Goal: Task Accomplishment & Management: Use online tool/utility

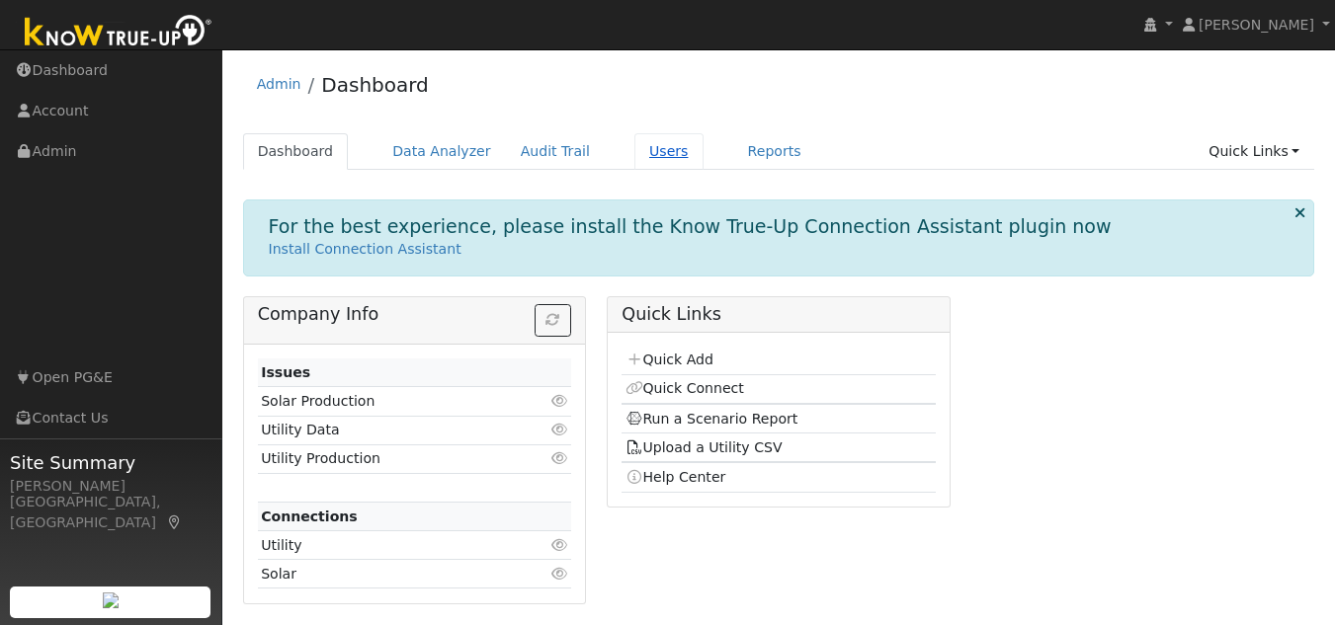
click at [634, 150] on link "Users" at bounding box center [668, 151] width 69 height 37
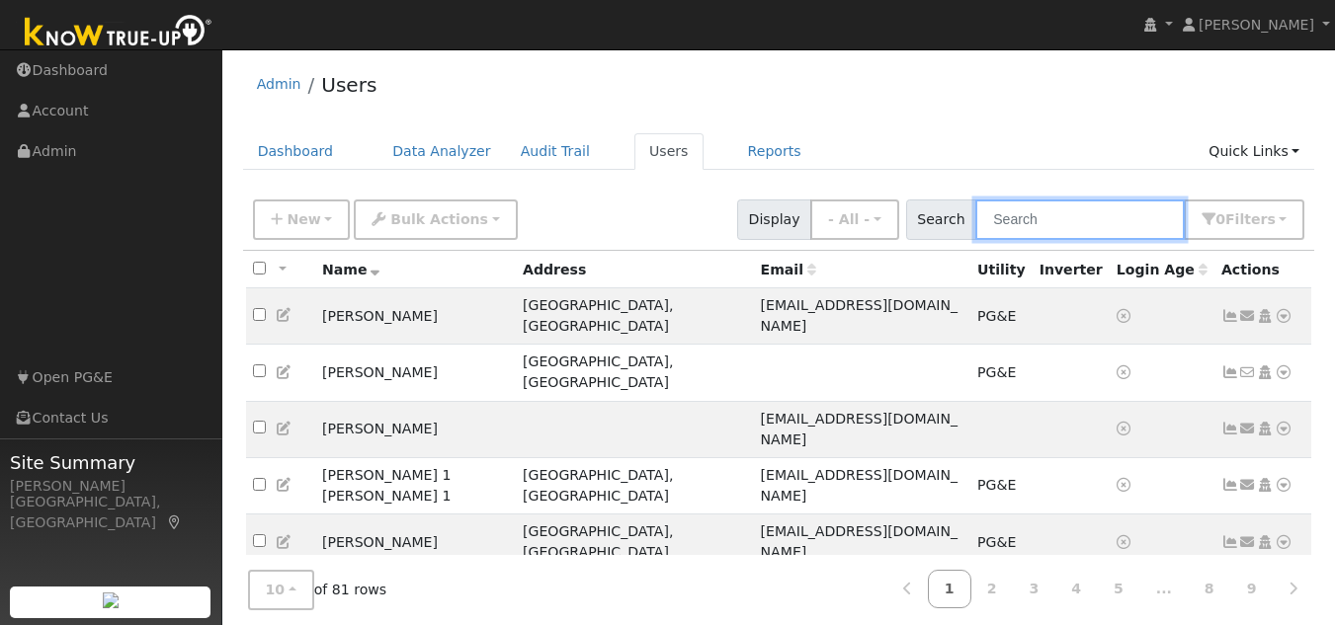
click at [1005, 216] on input "text" at bounding box center [1079, 220] width 209 height 41
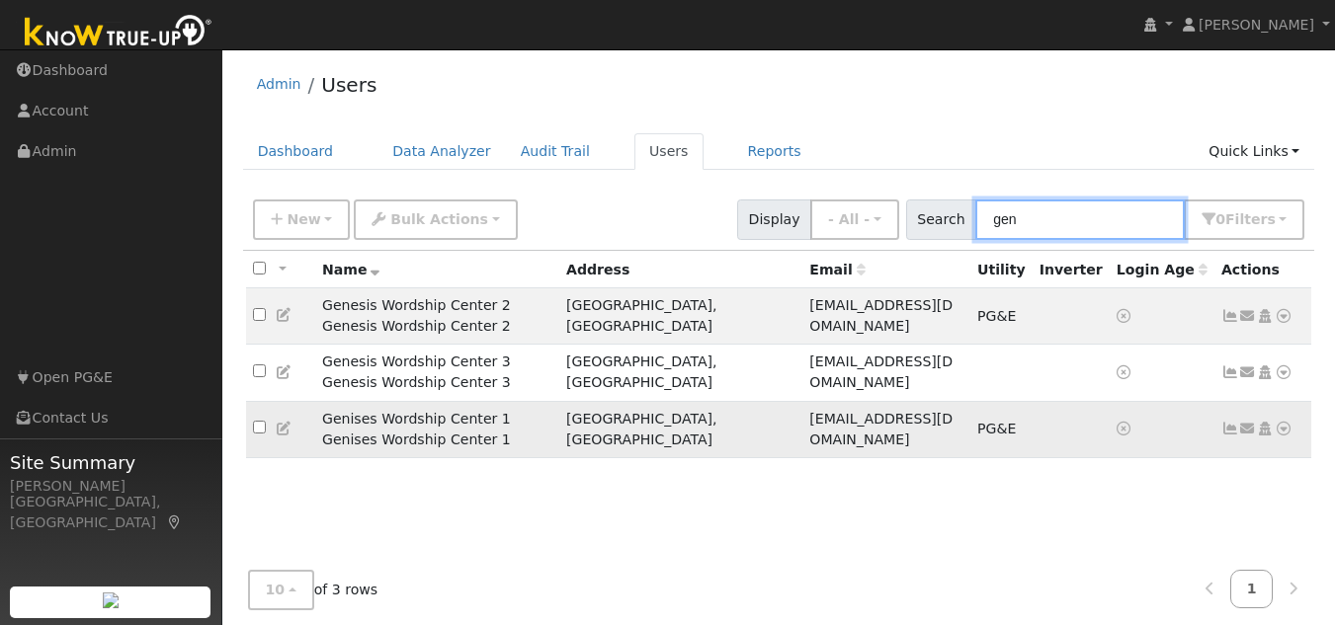
type input "gen"
click at [1280, 422] on icon at bounding box center [1284, 429] width 18 height 14
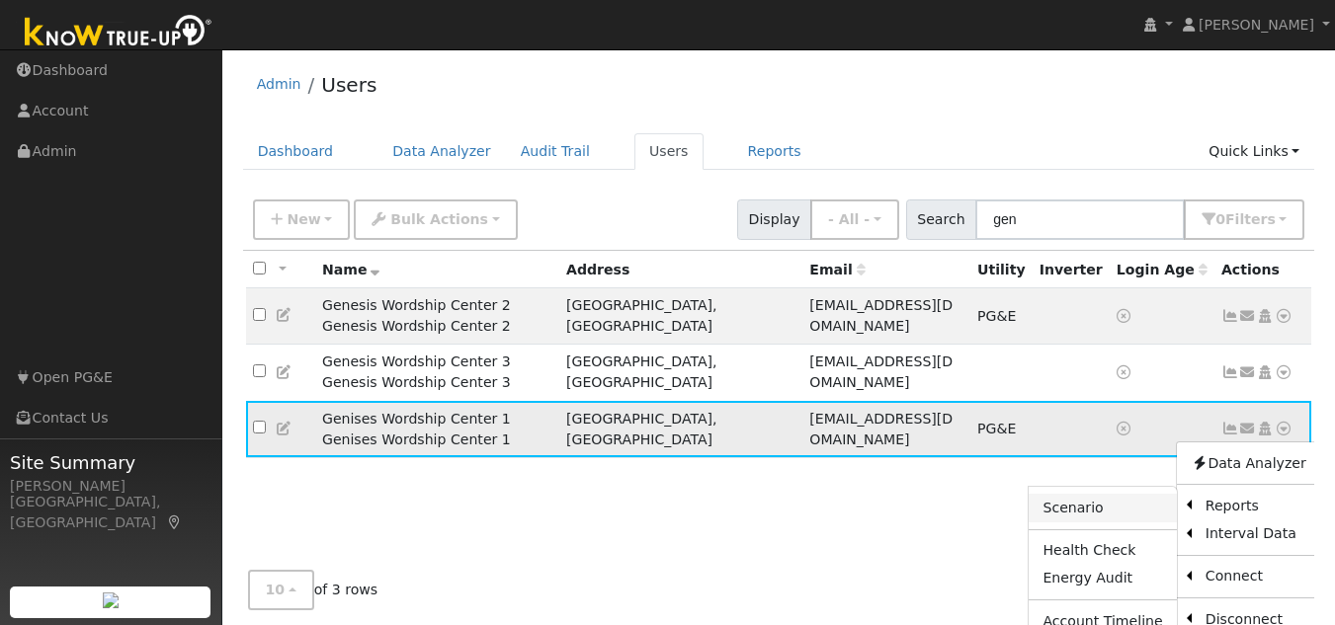
click at [1100, 494] on link "Scenario" at bounding box center [1102, 508] width 147 height 28
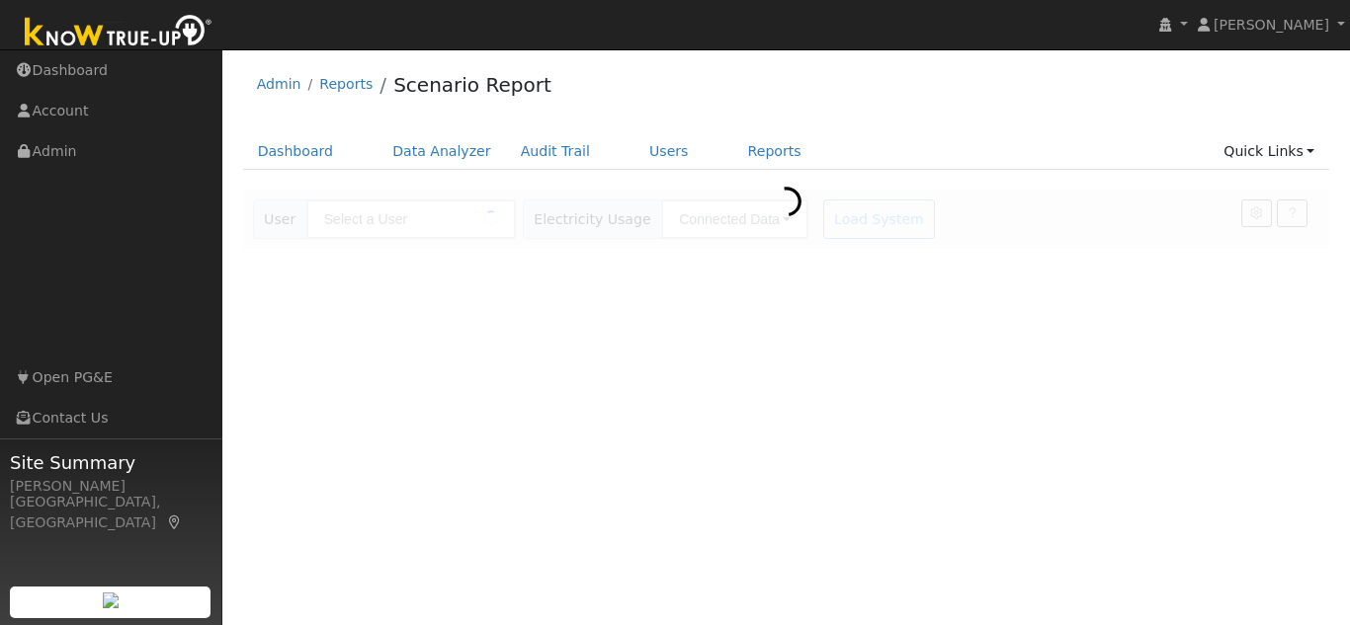
type input "Genises Wordship Center 1 Genises Wordship Center 1"
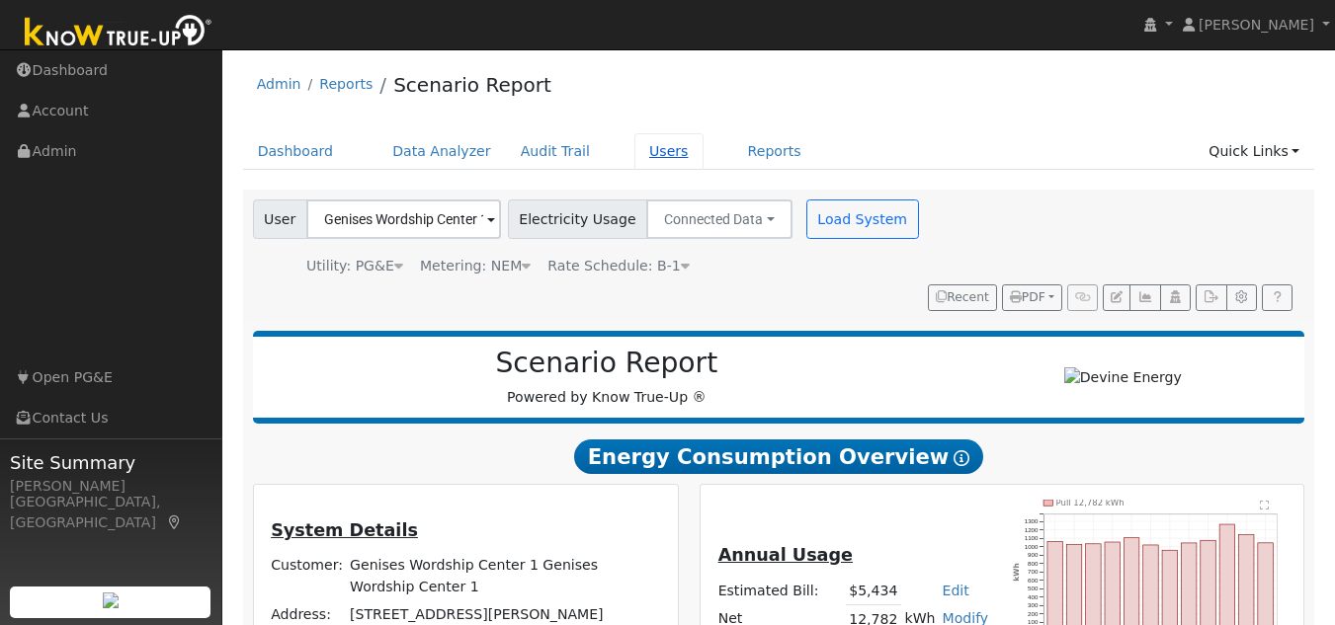
click at [641, 158] on link "Users" at bounding box center [668, 151] width 69 height 37
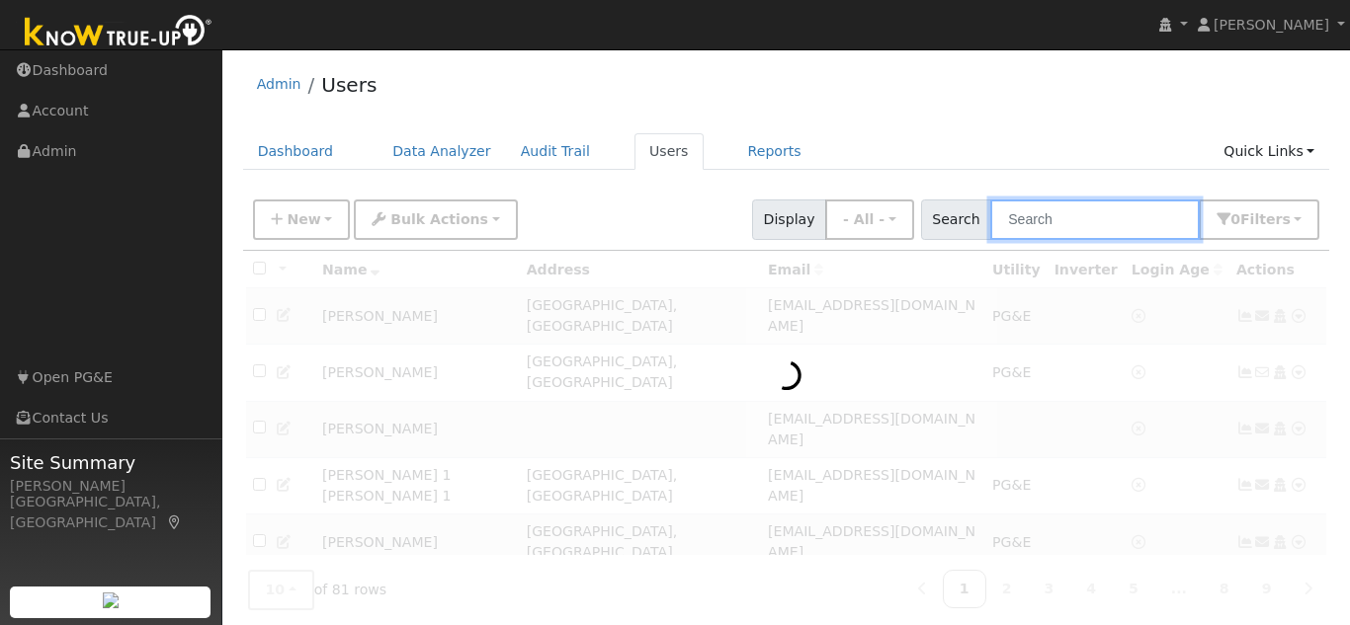
click at [1009, 217] on input "text" at bounding box center [1094, 220] width 209 height 41
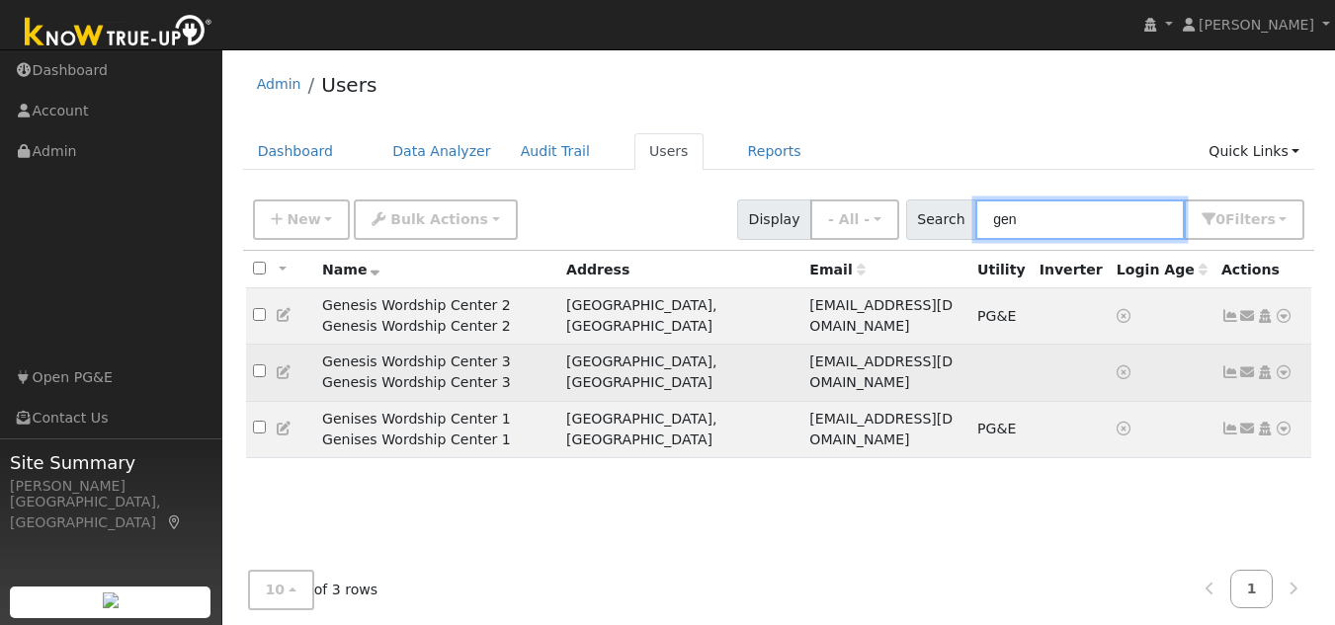
type input "gen"
click at [1286, 366] on icon at bounding box center [1284, 373] width 18 height 14
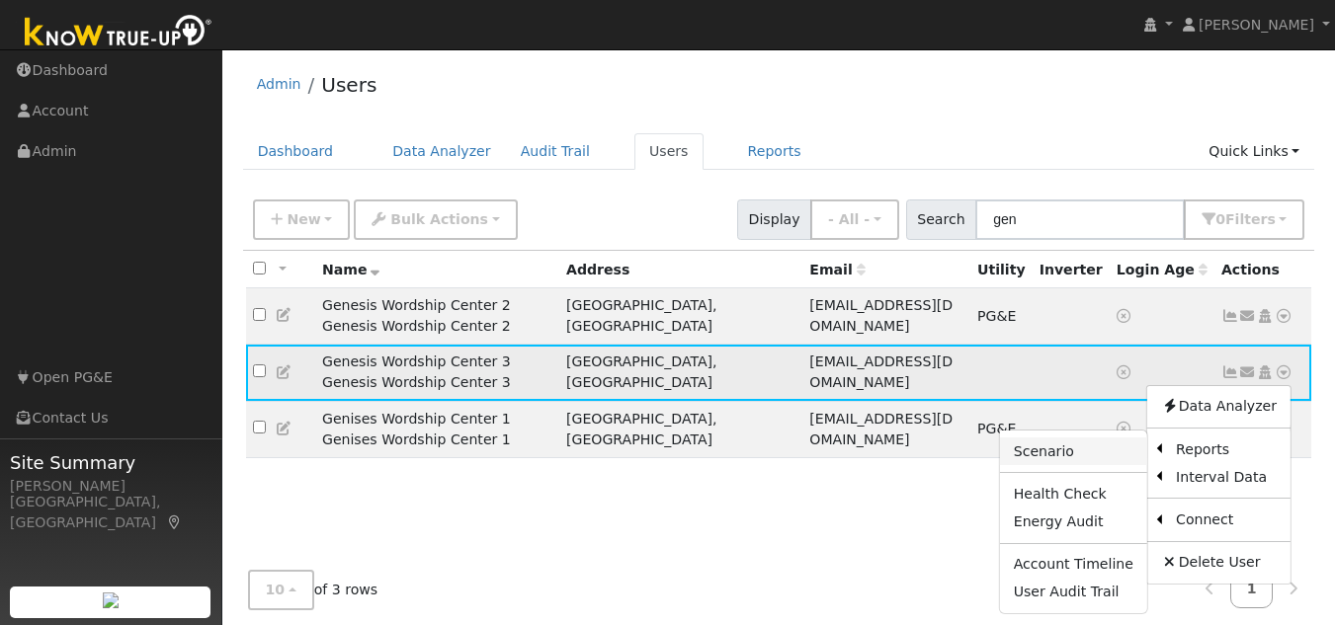
click at [1081, 438] on link "Scenario" at bounding box center [1073, 452] width 147 height 28
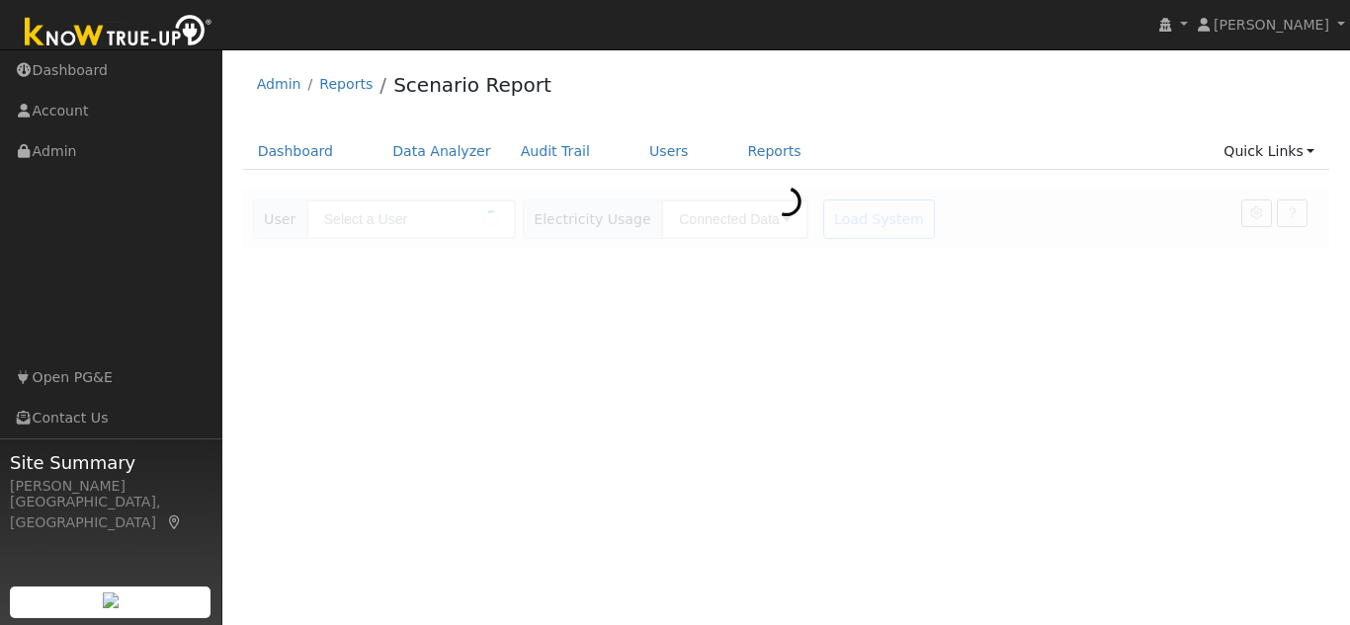
type input "Genesis Wordship Center 3 Genesis Wordship Center 3"
type input "Pacific Gas & Electric"
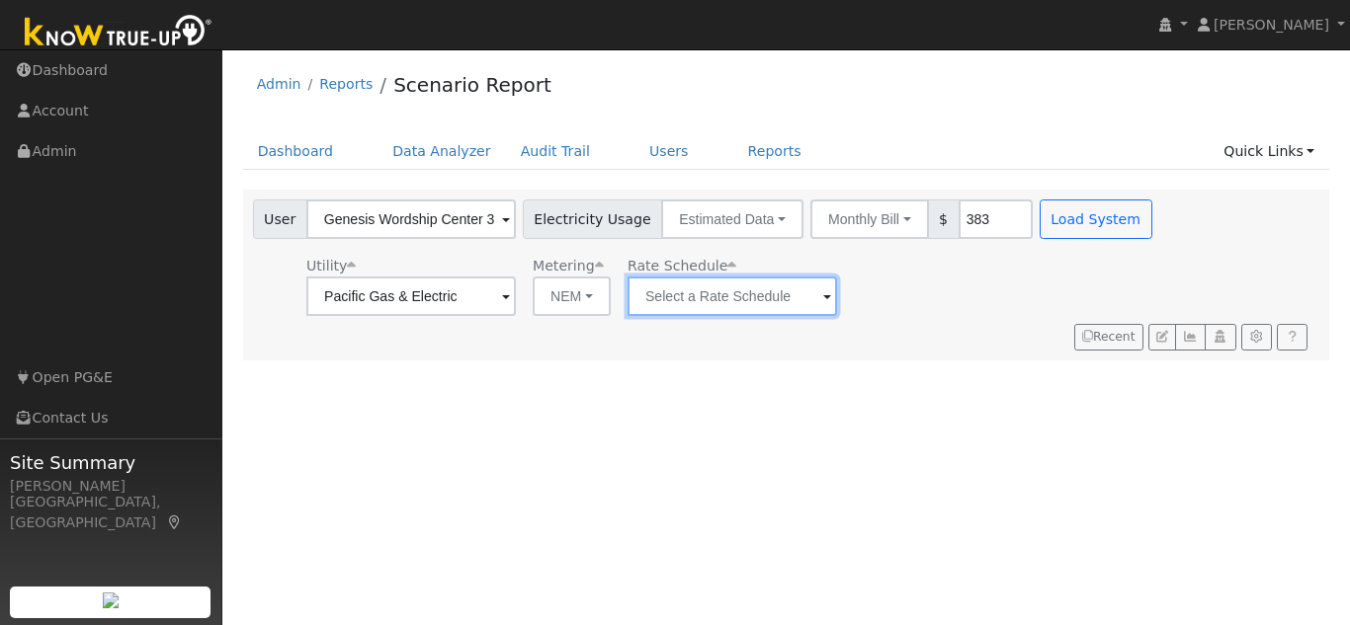
click at [516, 303] on input "text" at bounding box center [410, 297] width 209 height 40
click at [801, 299] on img at bounding box center [812, 296] width 49 height 38
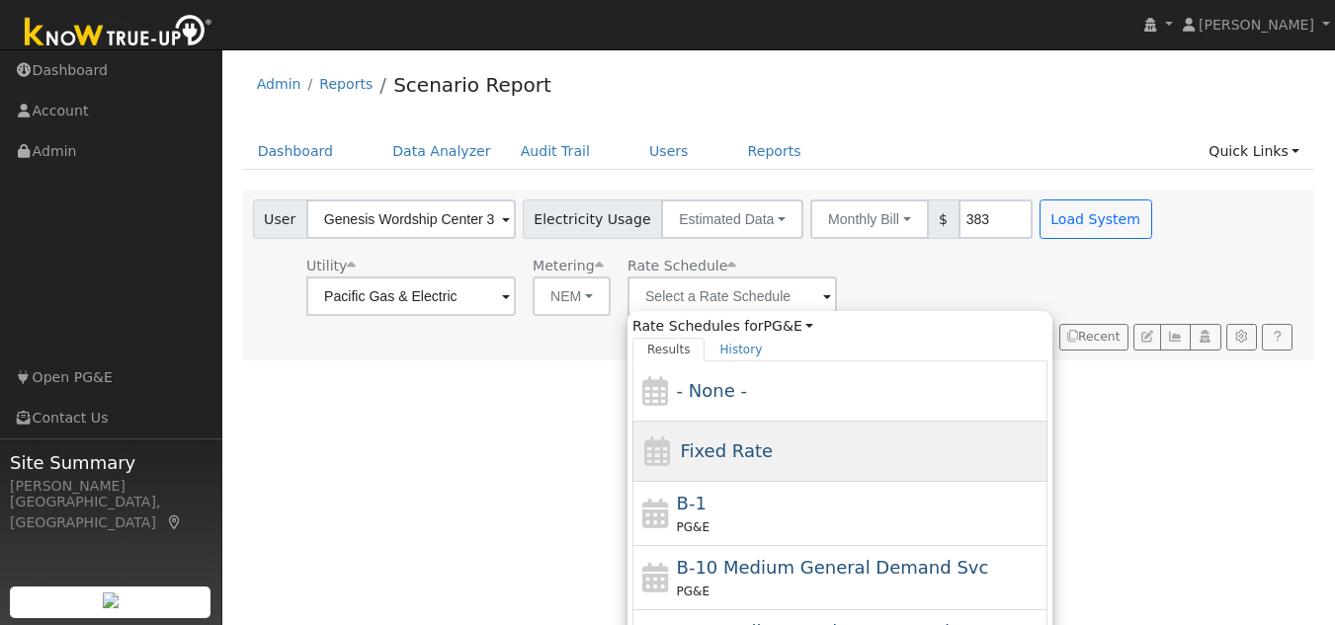
scroll to position [198, 0]
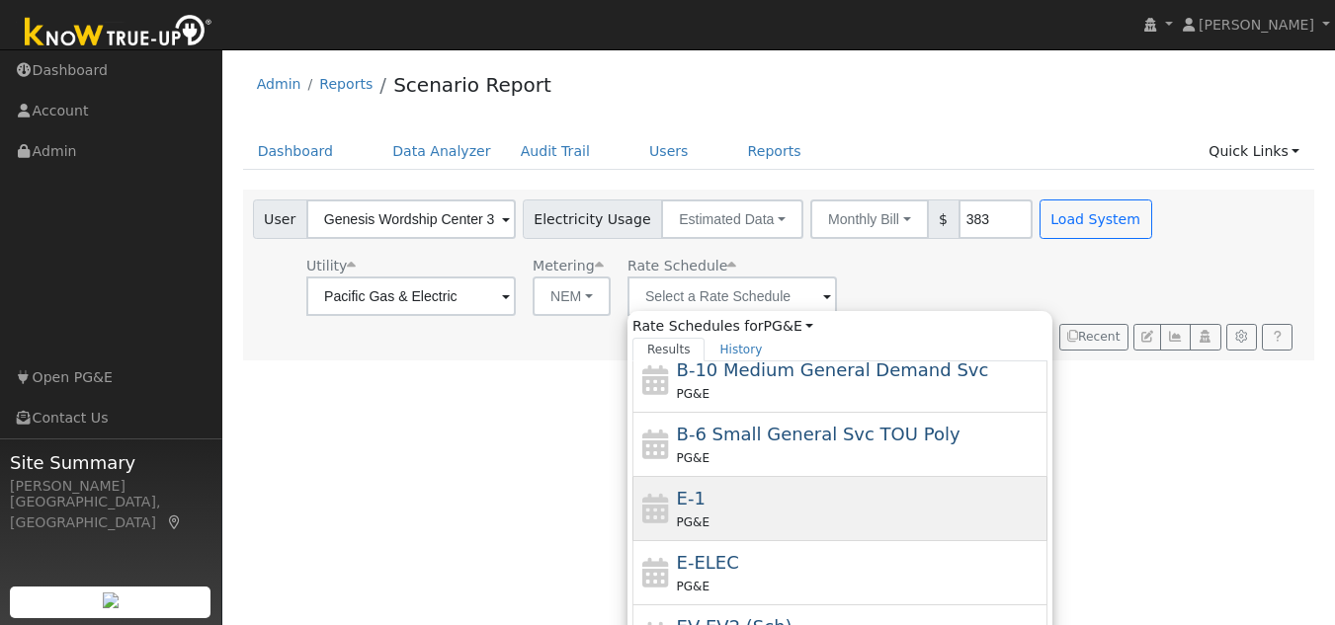
click at [718, 514] on div "PG&E" at bounding box center [860, 522] width 367 height 21
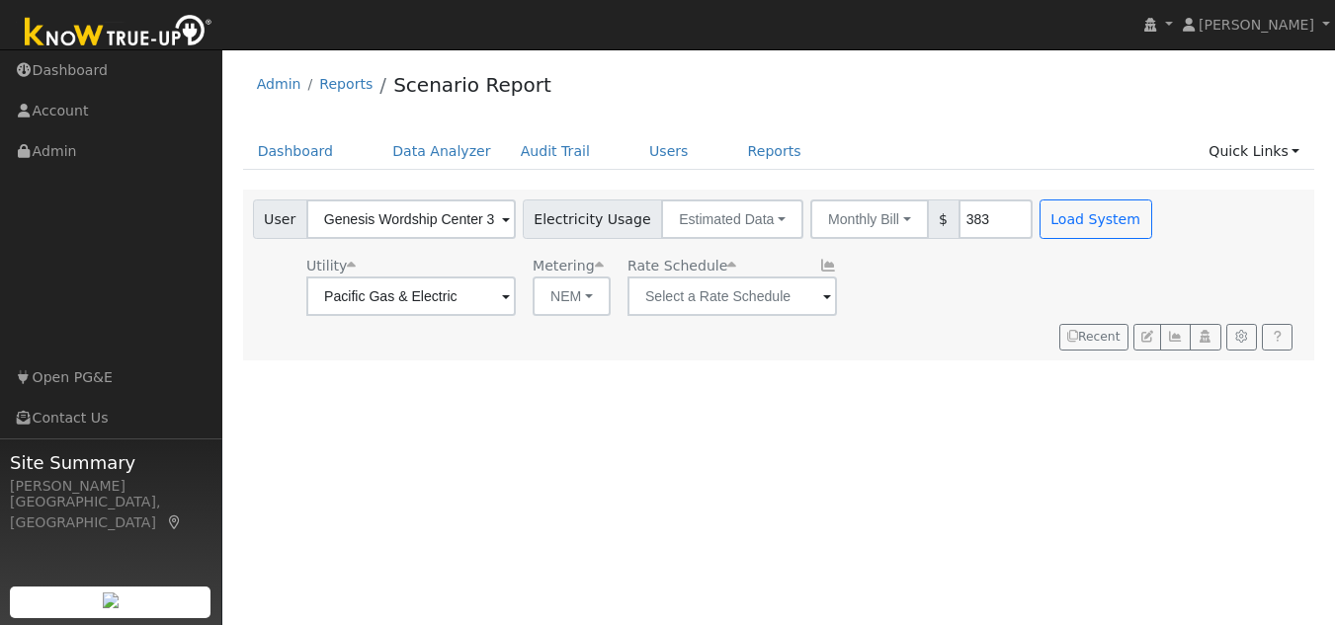
type input "E-1"
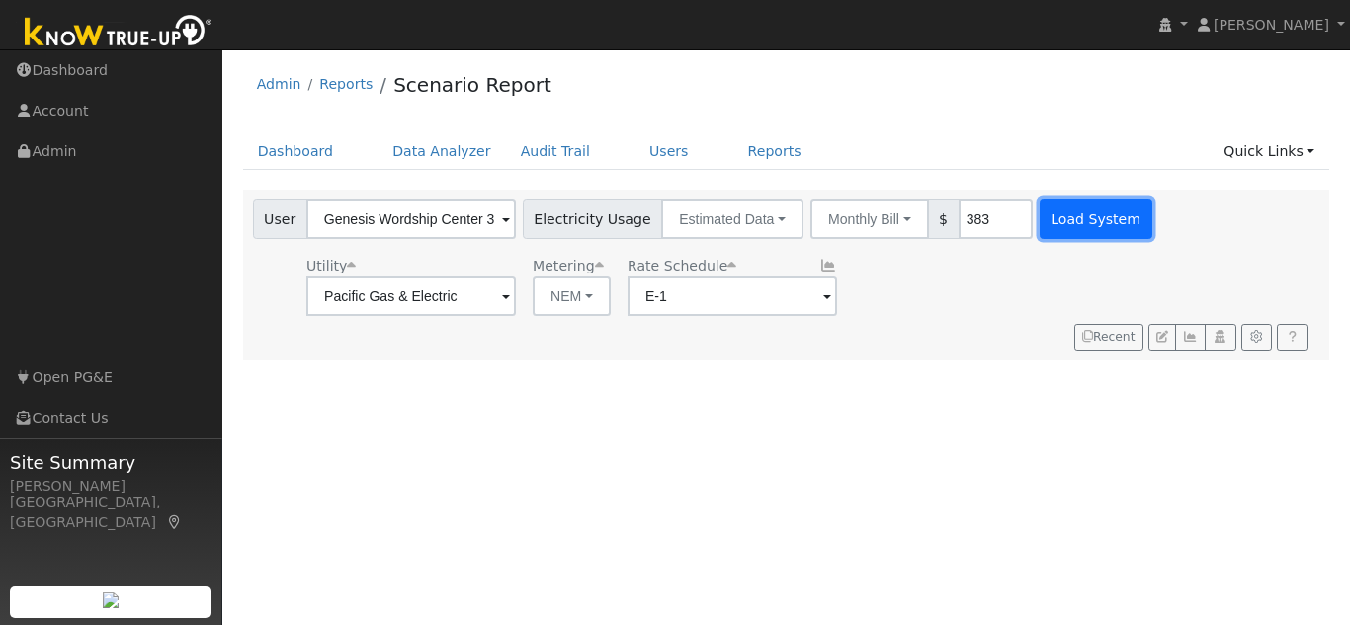
click at [1055, 222] on button "Load System" at bounding box center [1096, 220] width 113 height 40
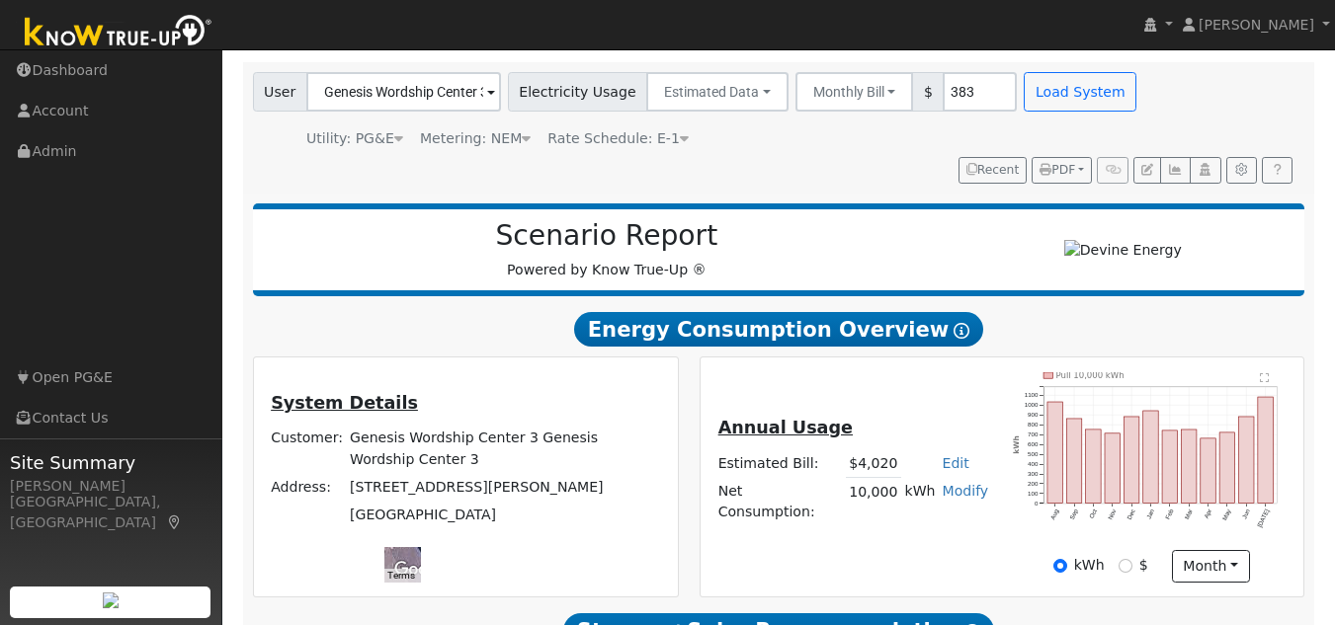
scroll to position [0, 0]
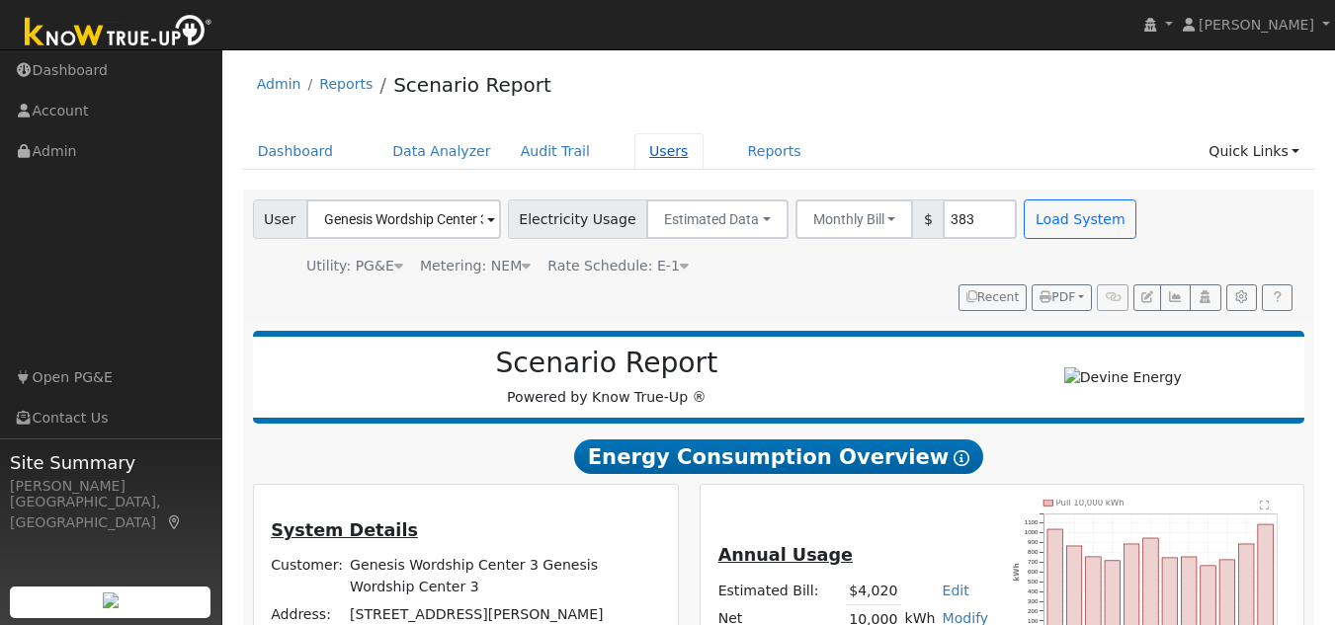
click at [641, 162] on link "Users" at bounding box center [668, 151] width 69 height 37
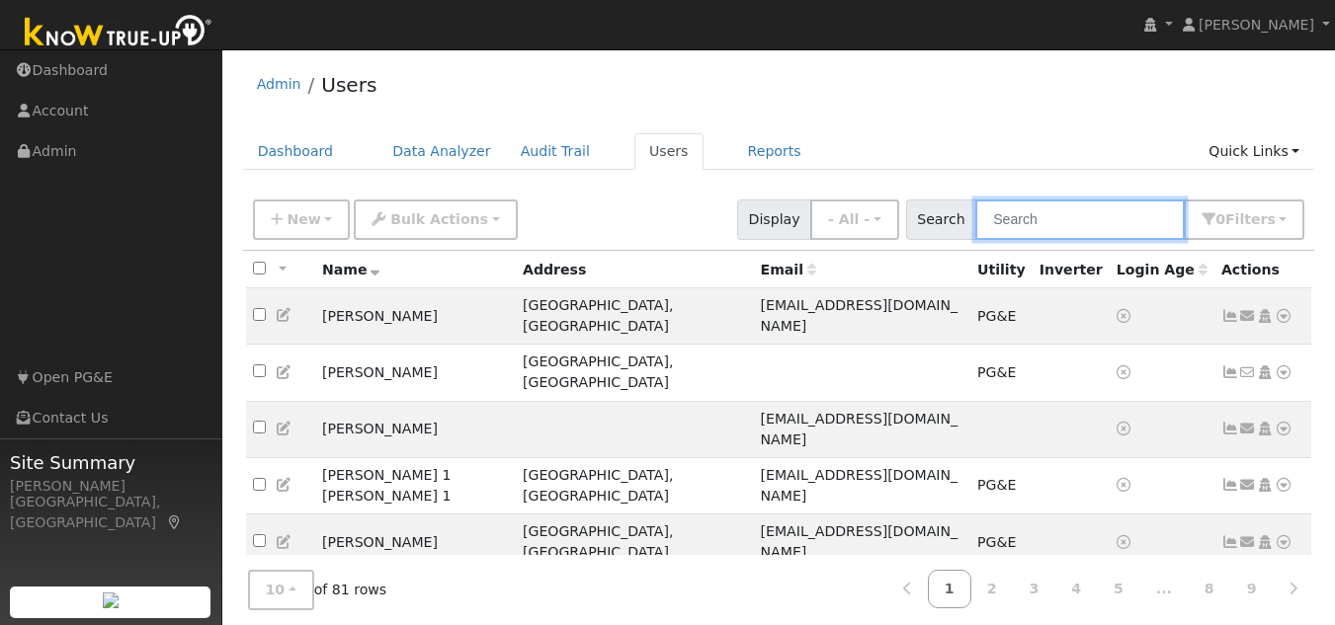
click at [1024, 213] on input "text" at bounding box center [1079, 220] width 209 height 41
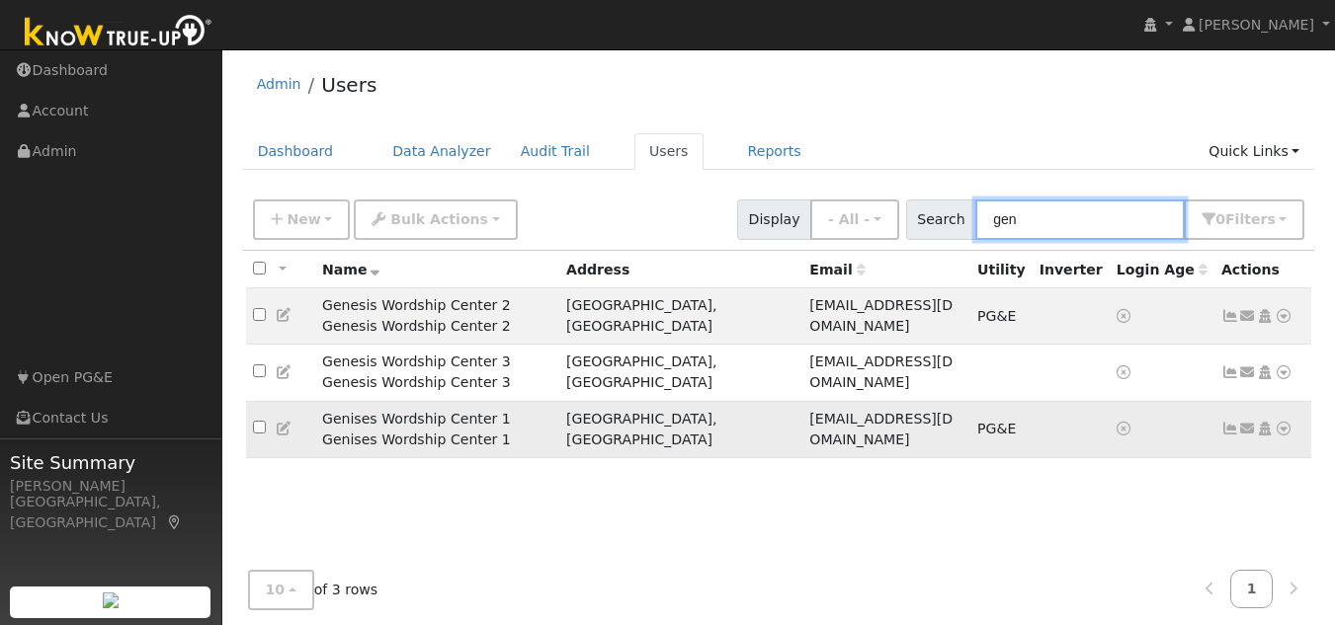
type input "gen"
click at [1277, 422] on icon at bounding box center [1284, 429] width 18 height 14
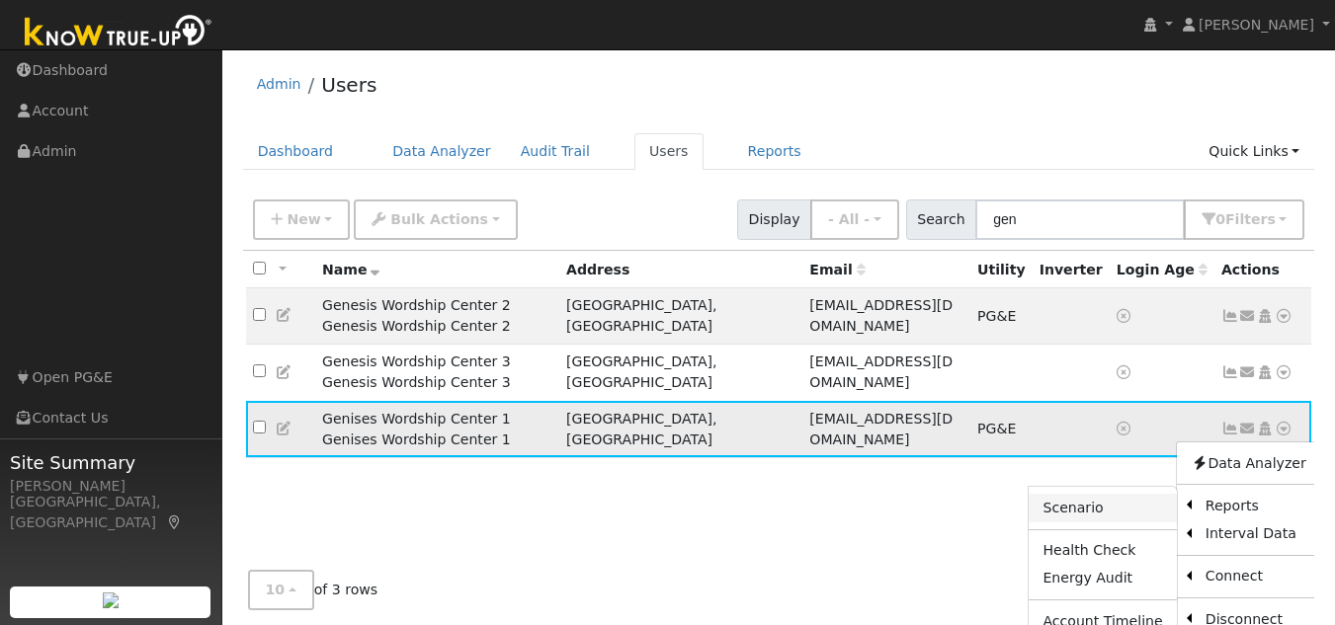
click at [1094, 494] on link "Scenario" at bounding box center [1102, 508] width 147 height 28
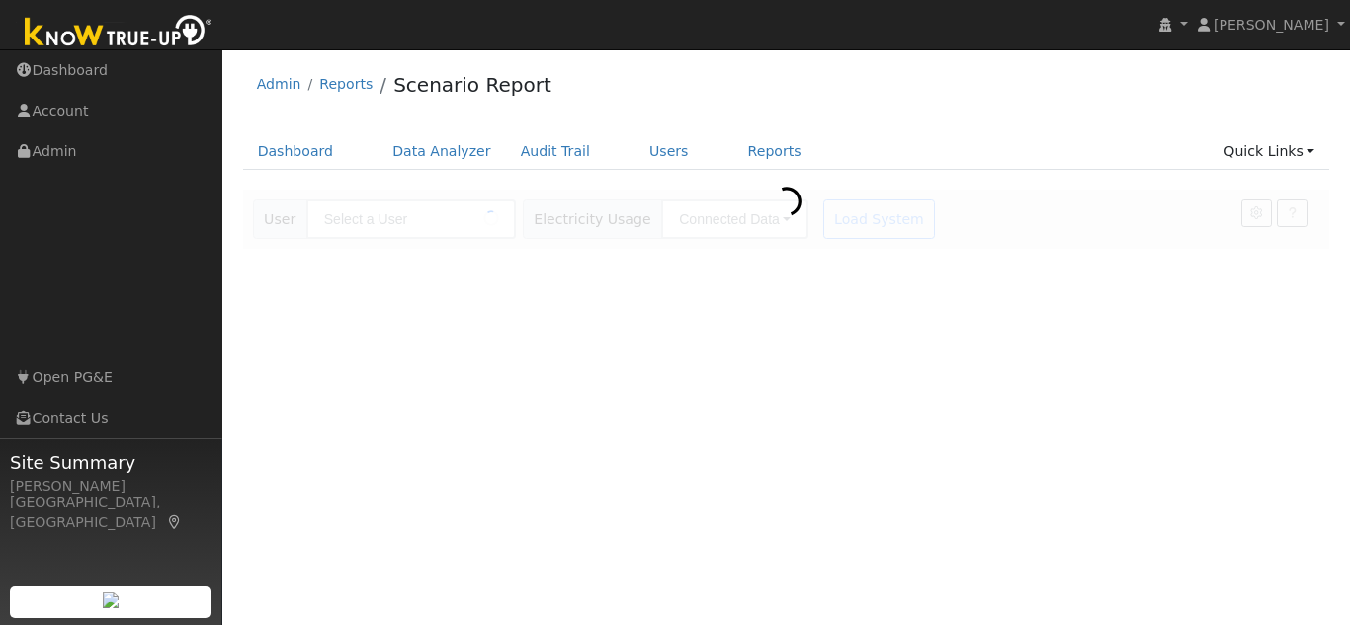
type input "Genises Wordship Center 1 Genises Wordship Center 1"
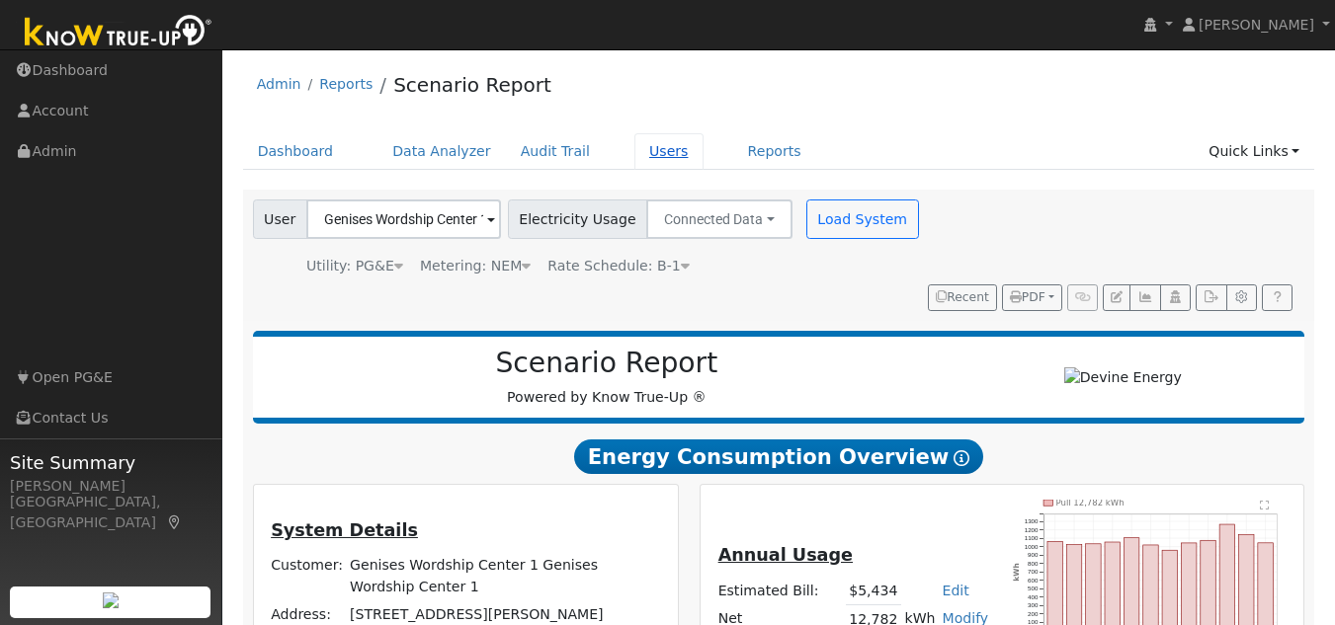
click at [640, 147] on link "Users" at bounding box center [668, 151] width 69 height 37
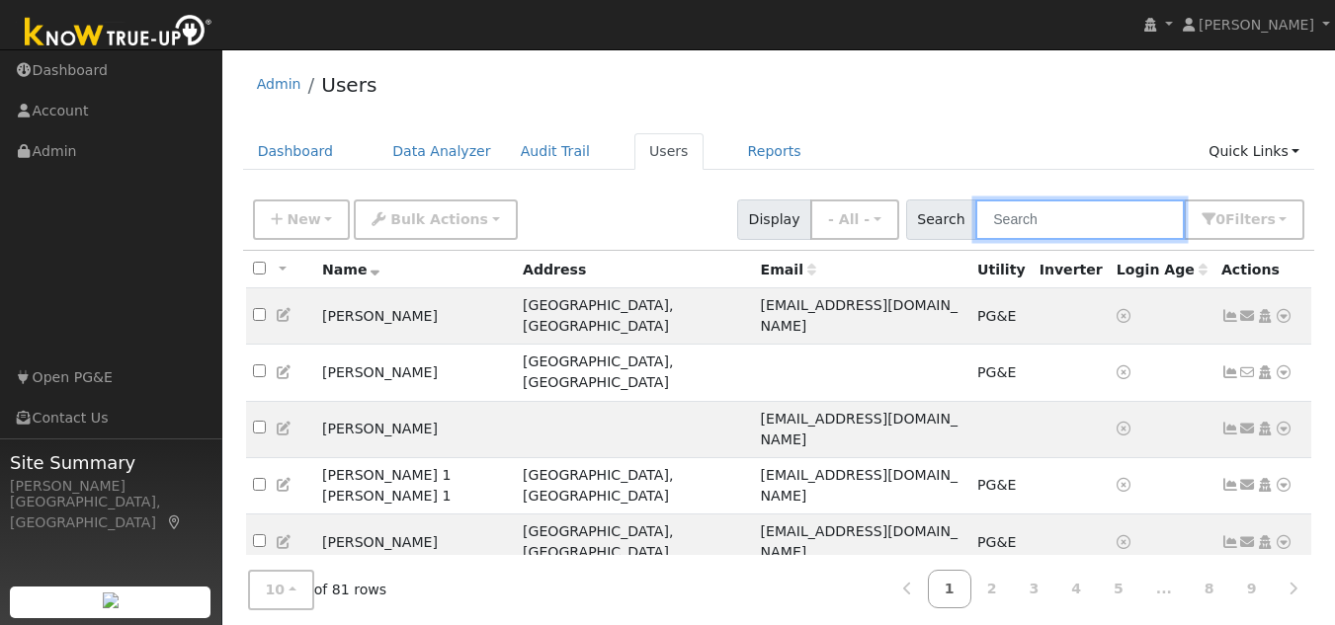
click at [1019, 219] on input "text" at bounding box center [1079, 220] width 209 height 41
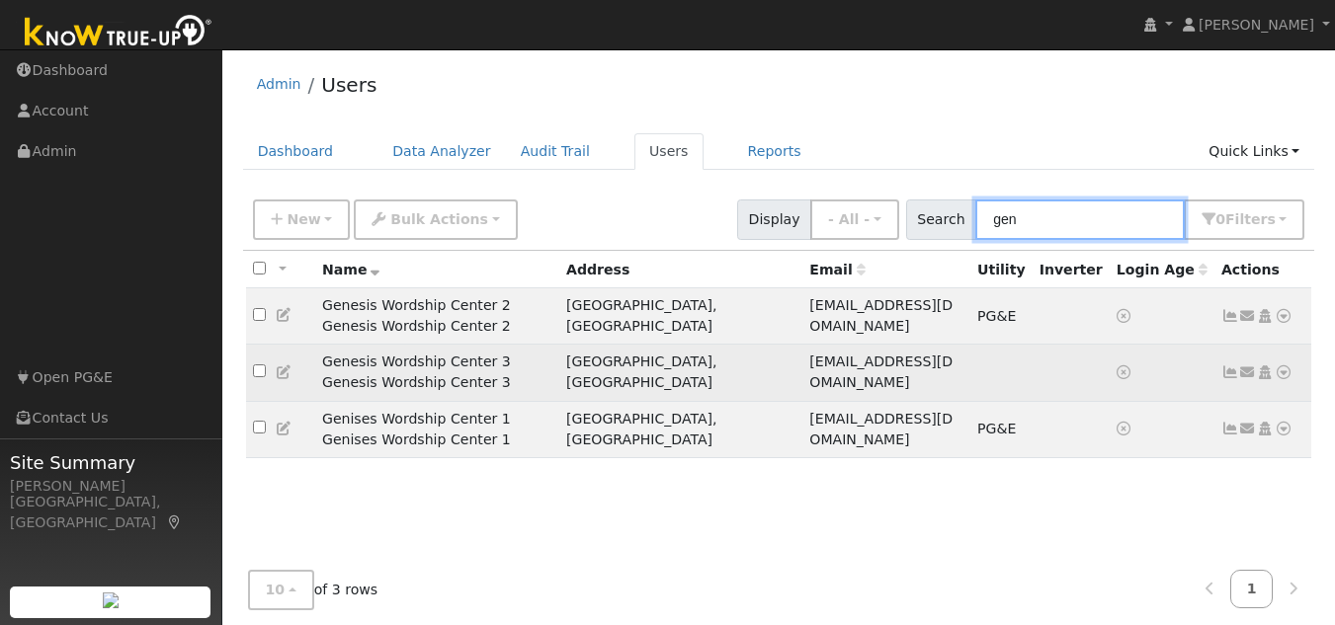
type input "gen"
click at [1278, 366] on icon at bounding box center [1284, 373] width 18 height 14
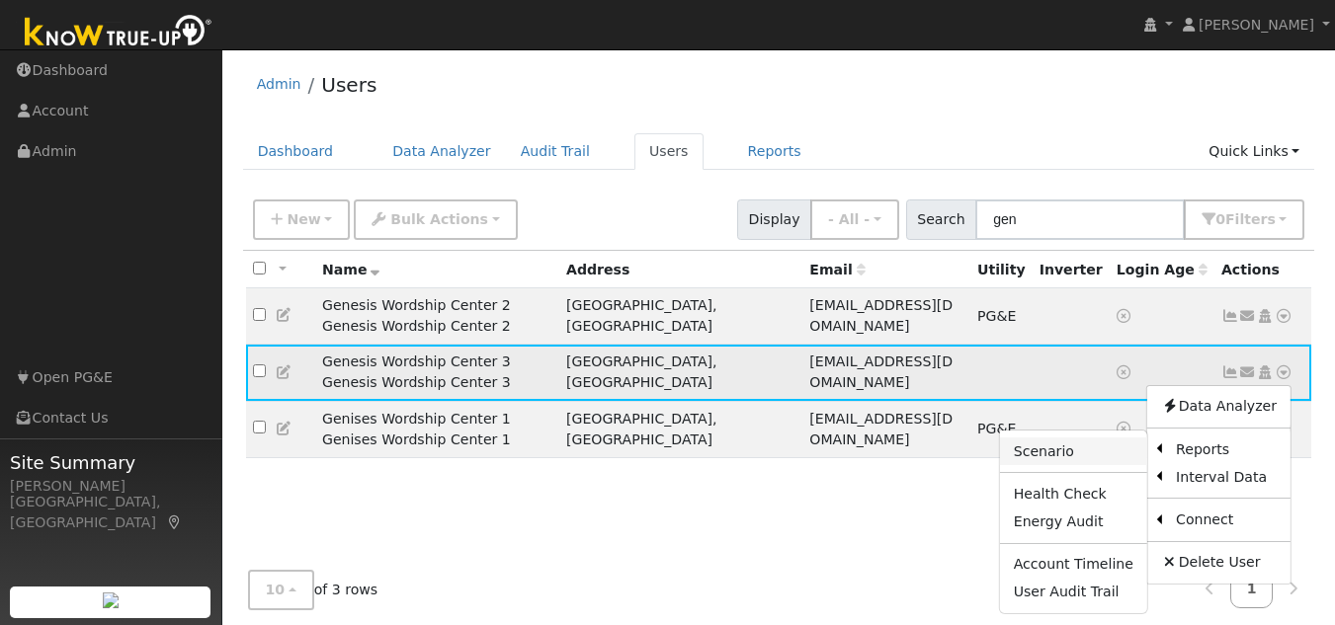
click at [1084, 438] on link "Scenario" at bounding box center [1073, 452] width 147 height 28
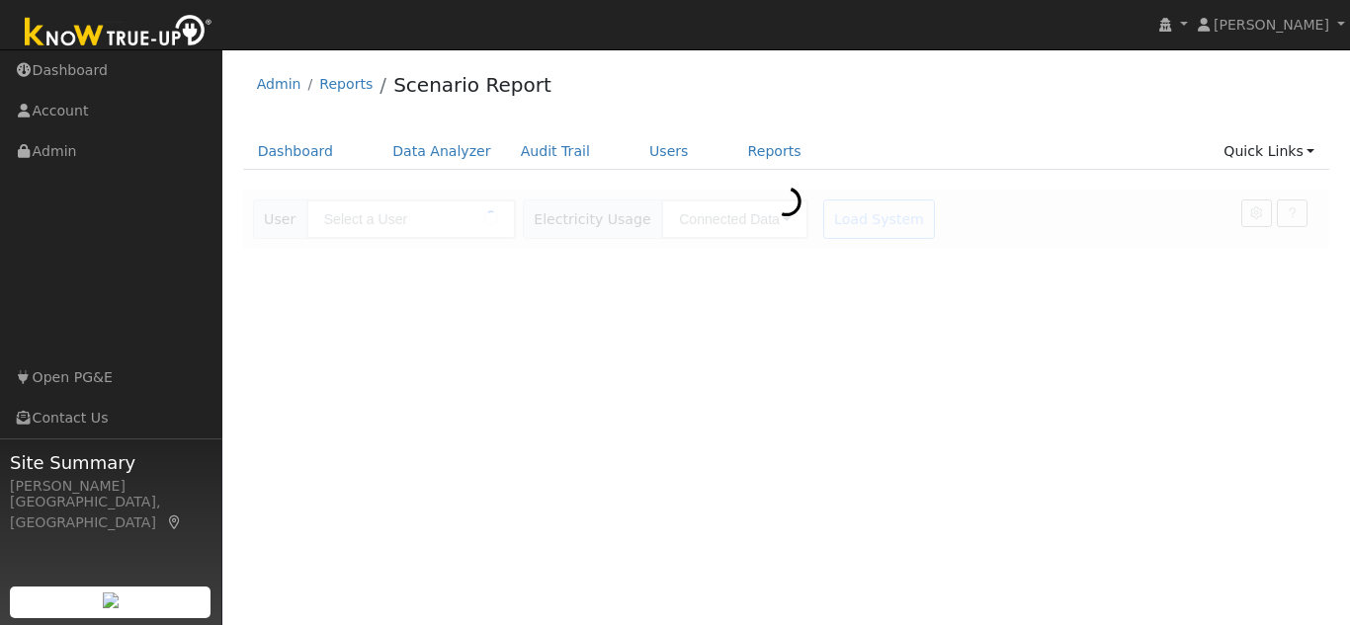
type input "Genesis Wordship Center 3 Genesis Wordship Center 3"
type input "Pacific Gas & Electric"
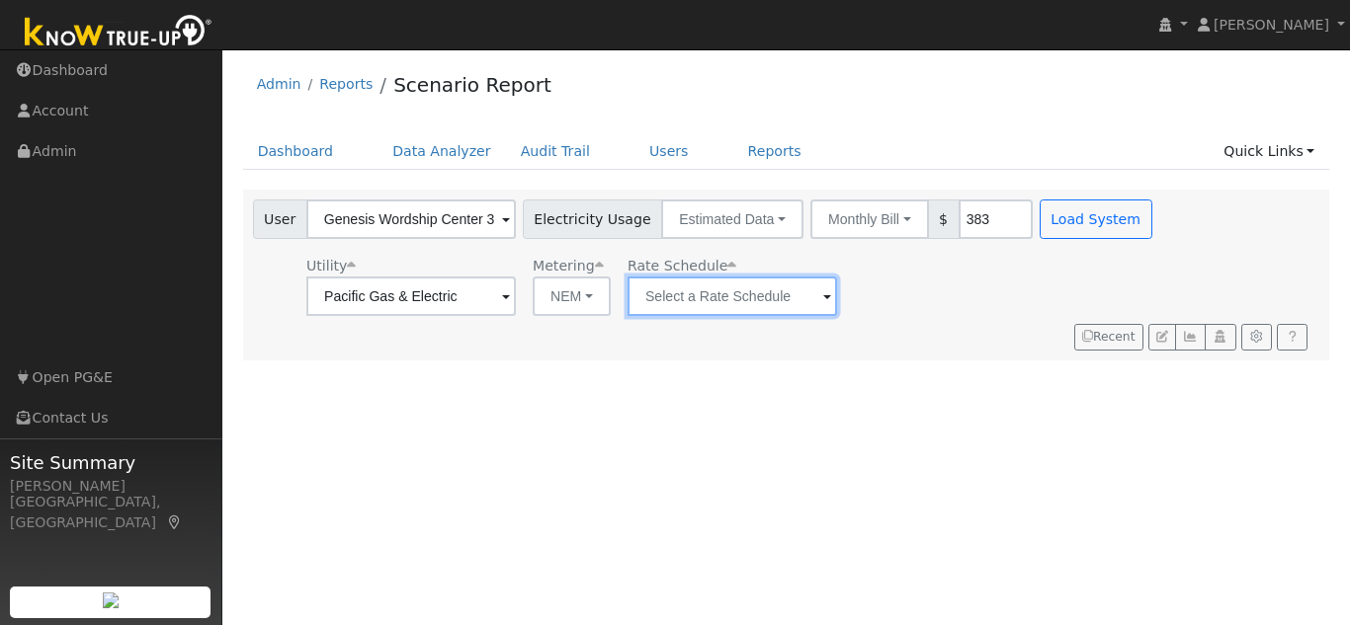
click at [516, 301] on input "text" at bounding box center [410, 297] width 209 height 40
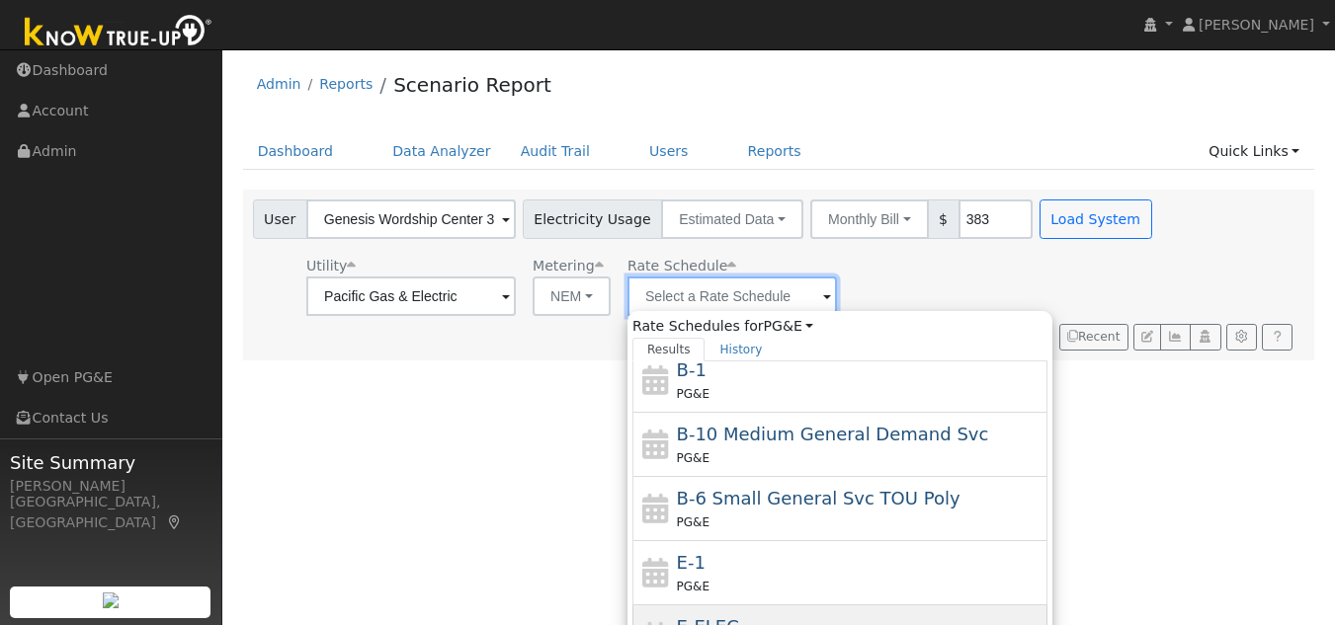
scroll to position [198, 0]
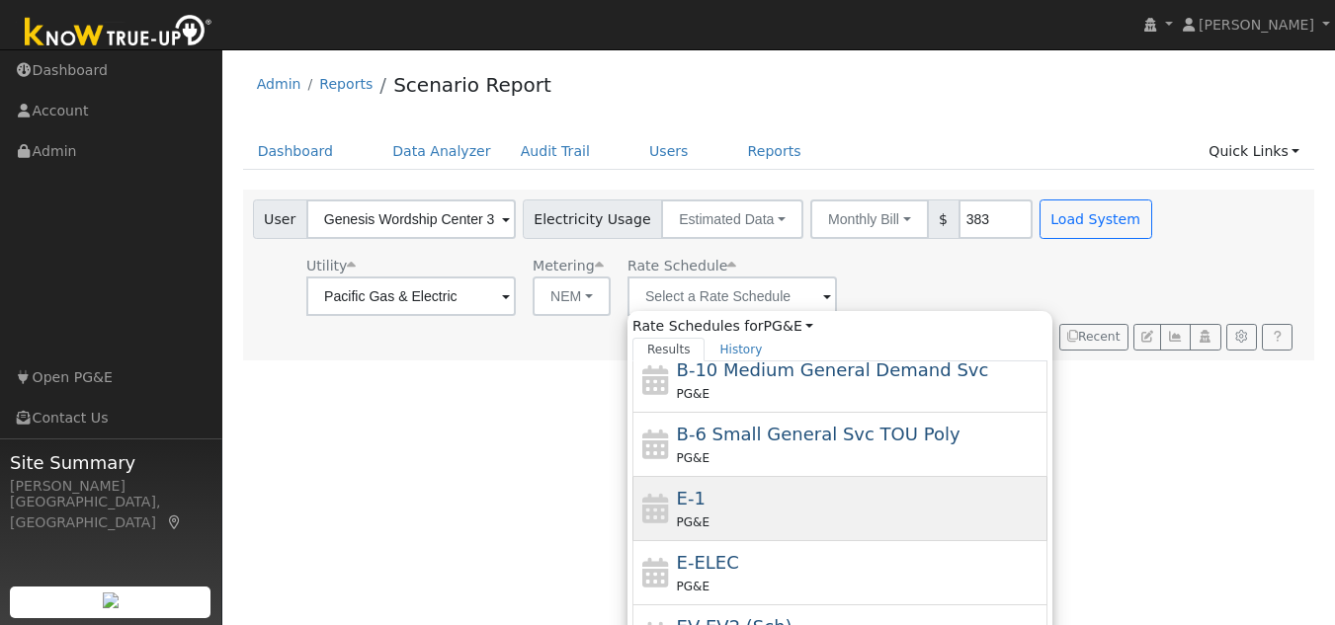
click at [699, 522] on span "PG&E" at bounding box center [693, 523] width 33 height 14
type input "E-1"
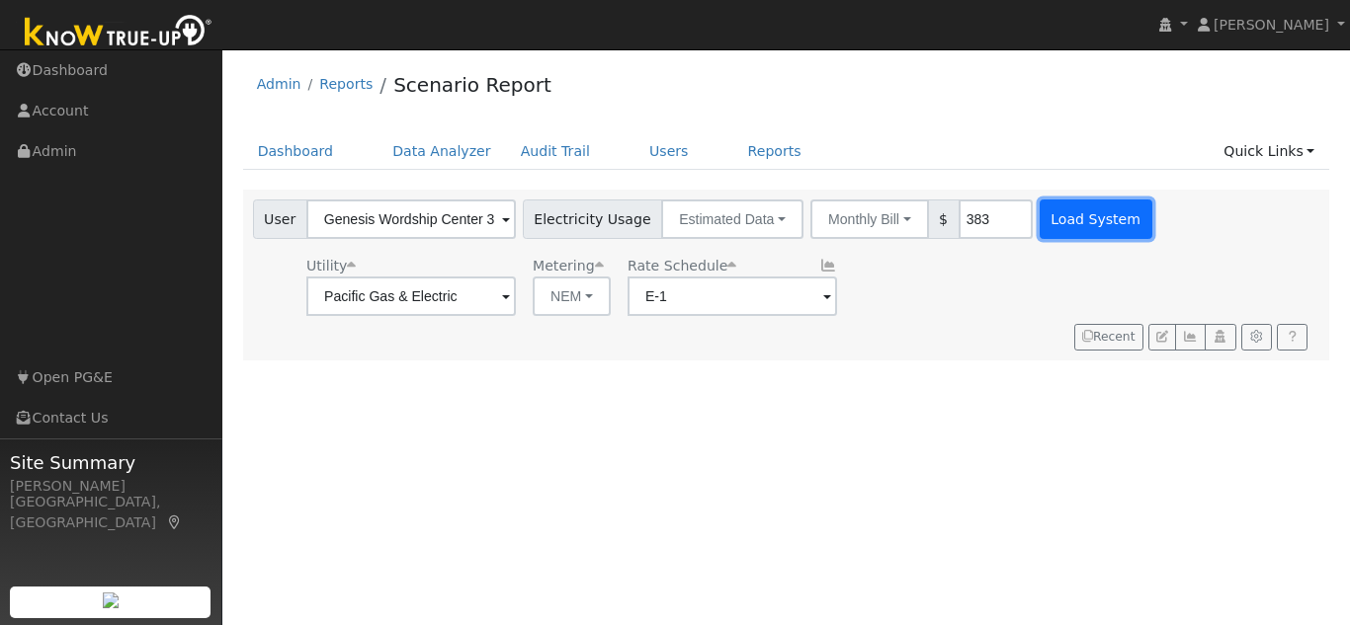
click at [1056, 208] on button "Load System" at bounding box center [1096, 220] width 113 height 40
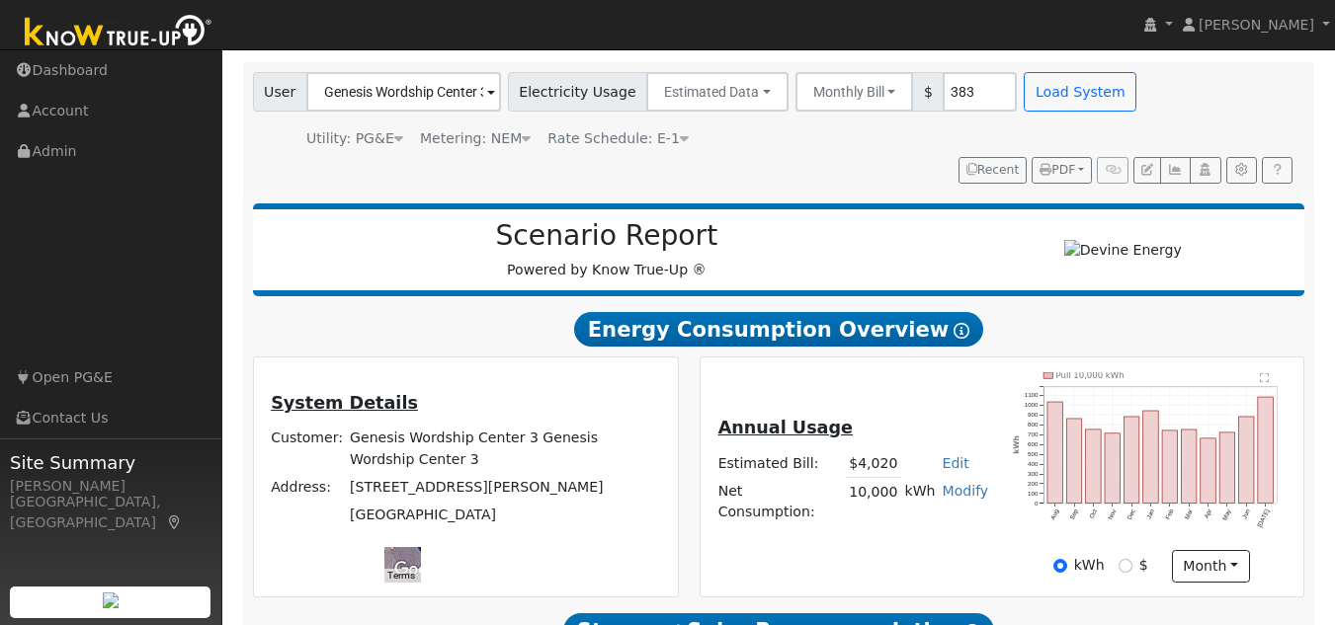
scroll to position [0, 0]
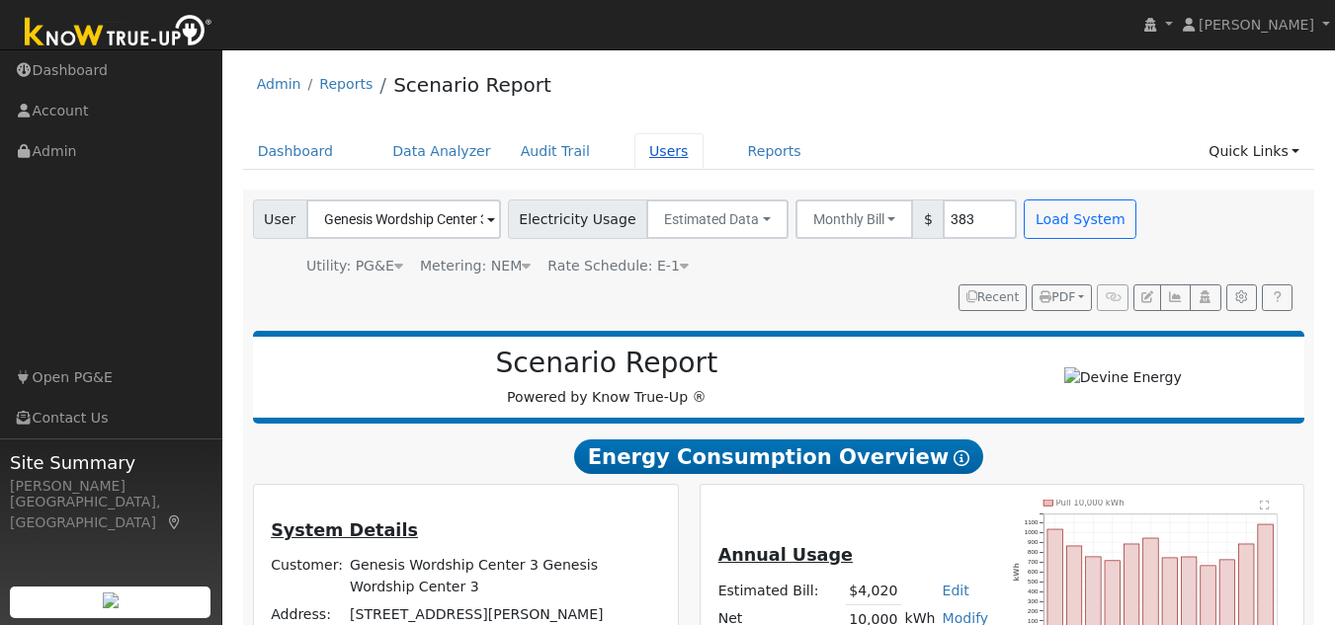
click at [634, 149] on link "Users" at bounding box center [668, 151] width 69 height 37
click at [634, 159] on link "Users" at bounding box center [668, 151] width 69 height 37
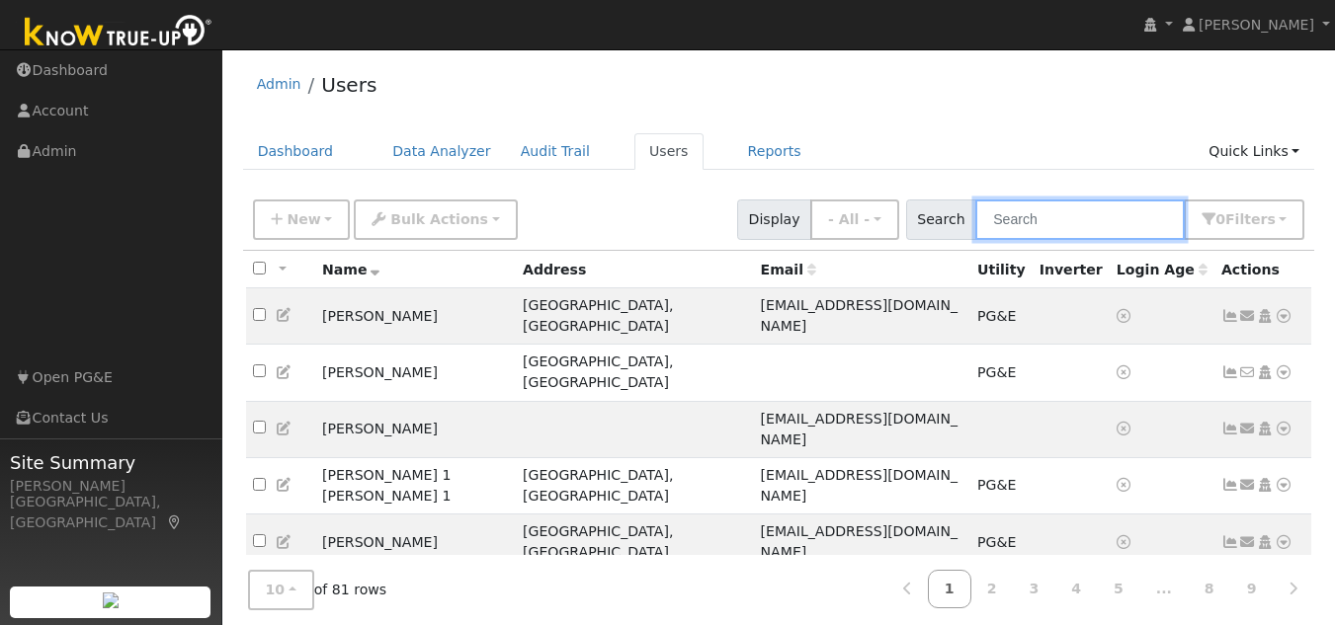
click at [1078, 216] on input "text" at bounding box center [1079, 220] width 209 height 41
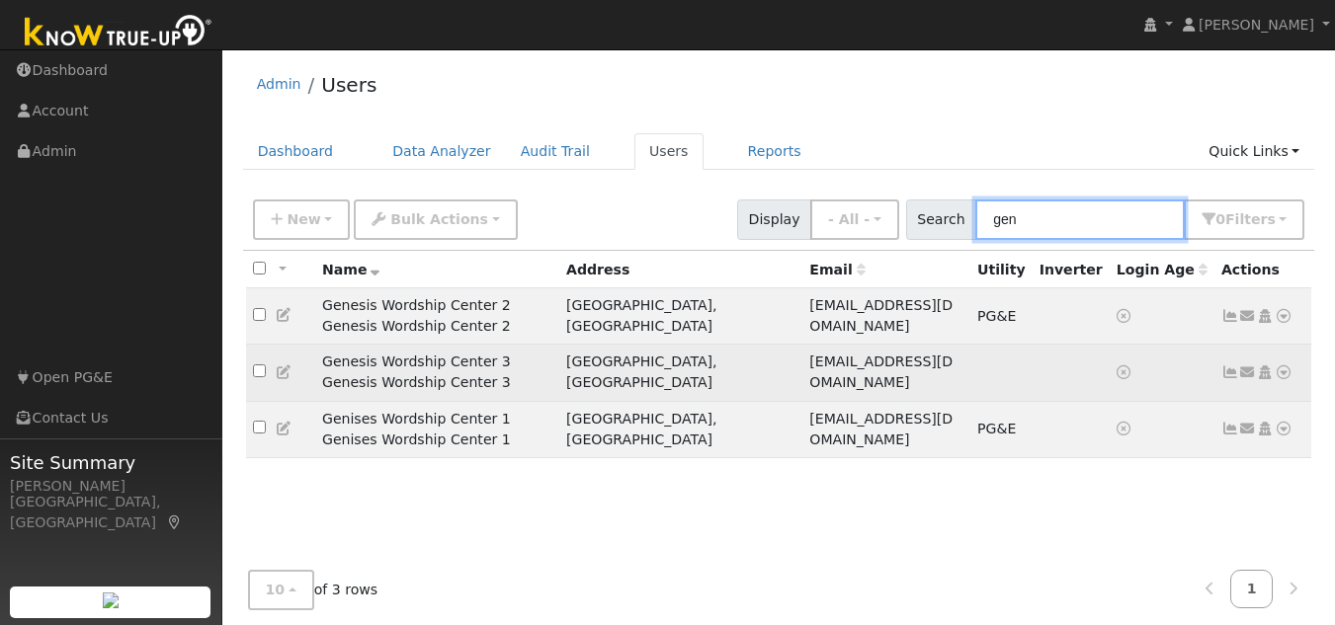
type input "gen"
click at [262, 365] on input "checkbox" at bounding box center [259, 371] width 13 height 13
checkbox input "true"
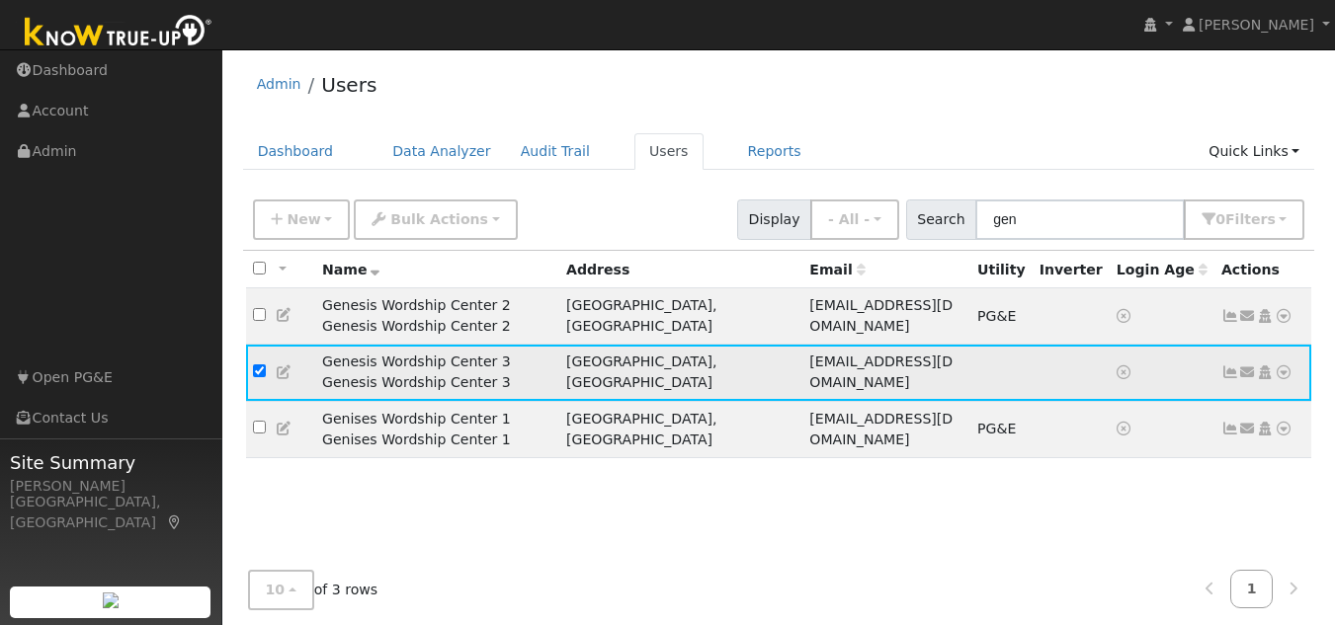
click at [1286, 366] on icon at bounding box center [1284, 373] width 18 height 14
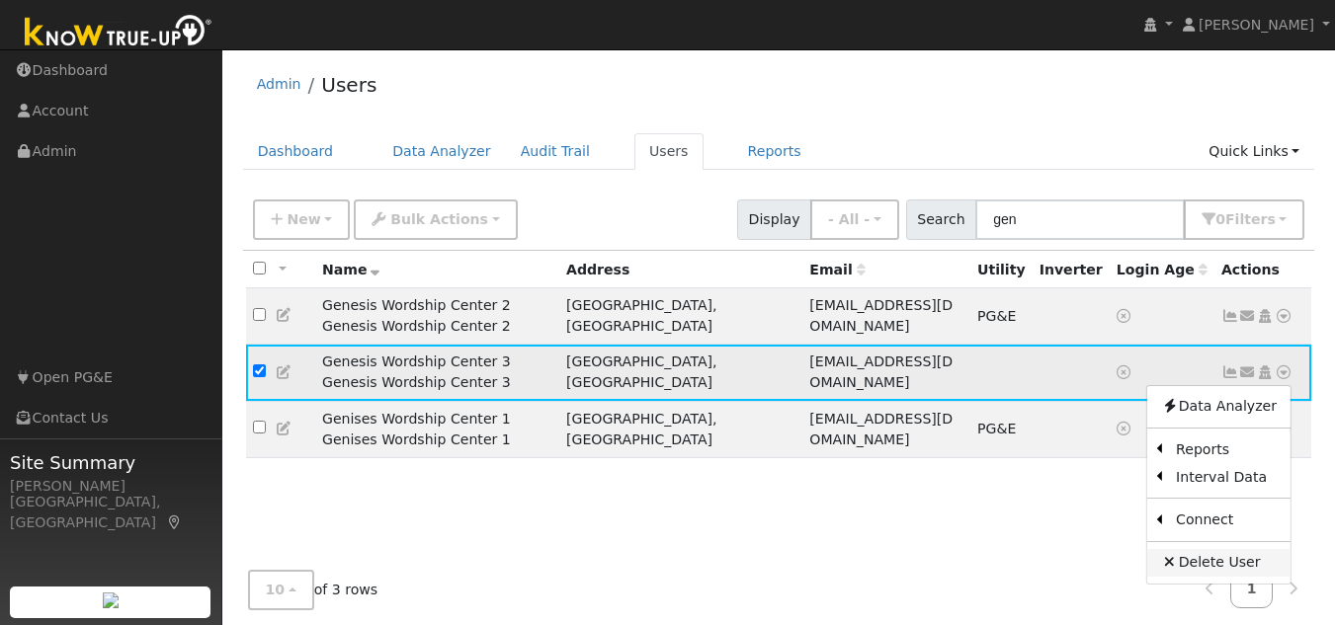
click at [1213, 549] on link "Delete User" at bounding box center [1218, 563] width 143 height 28
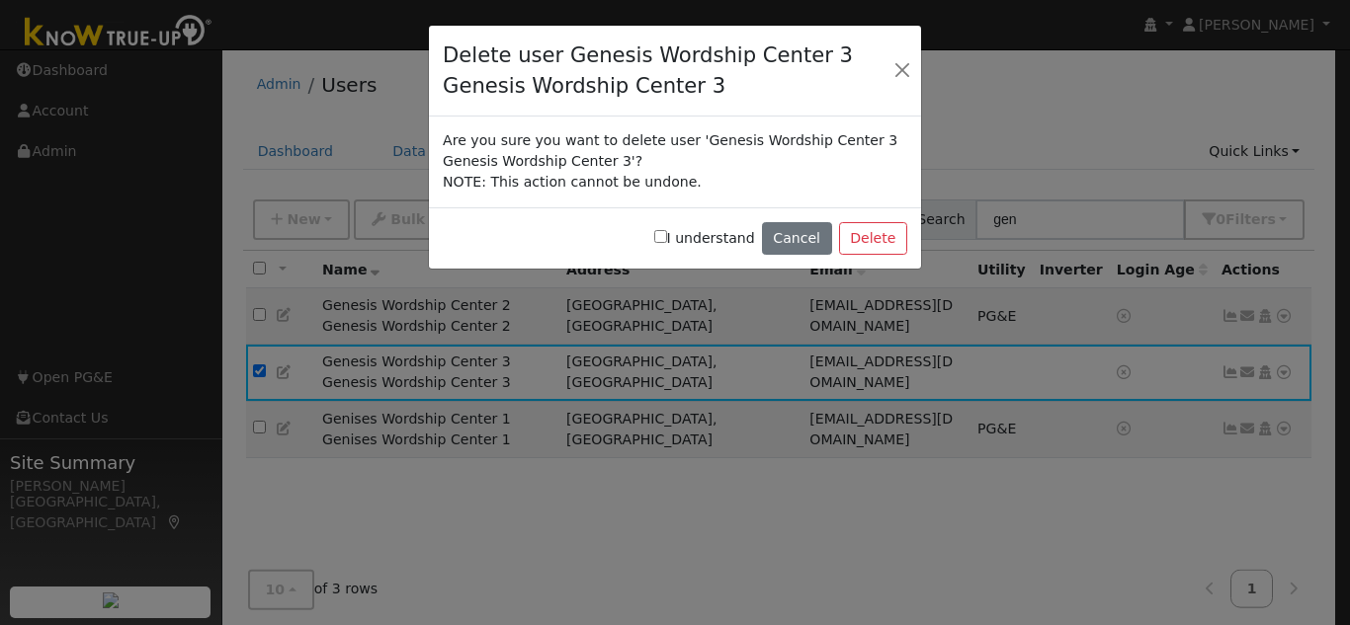
click at [686, 238] on label "I understand" at bounding box center [704, 238] width 101 height 21
click at [667, 238] on input "I understand" at bounding box center [660, 236] width 13 height 13
checkbox input "true"
click at [884, 229] on button "Delete" at bounding box center [873, 239] width 68 height 34
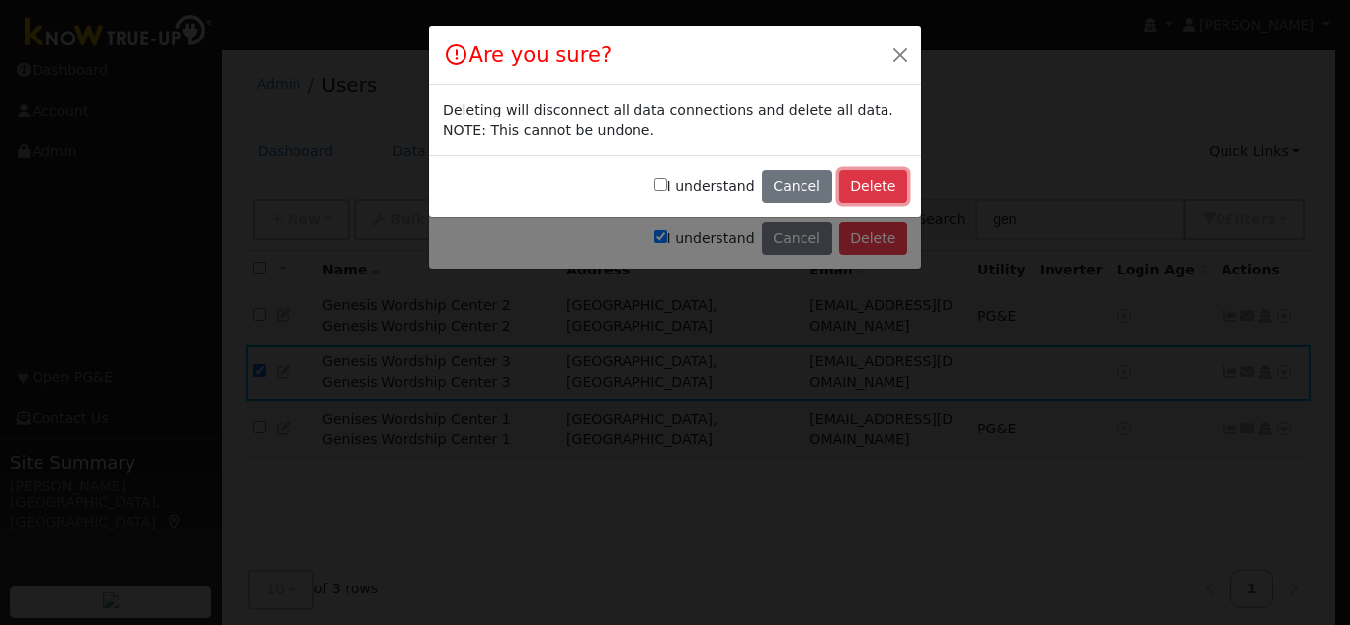
click at [873, 198] on button "Delete" at bounding box center [873, 187] width 68 height 34
click at [667, 185] on input "I understand" at bounding box center [660, 184] width 13 height 13
checkbox input "true"
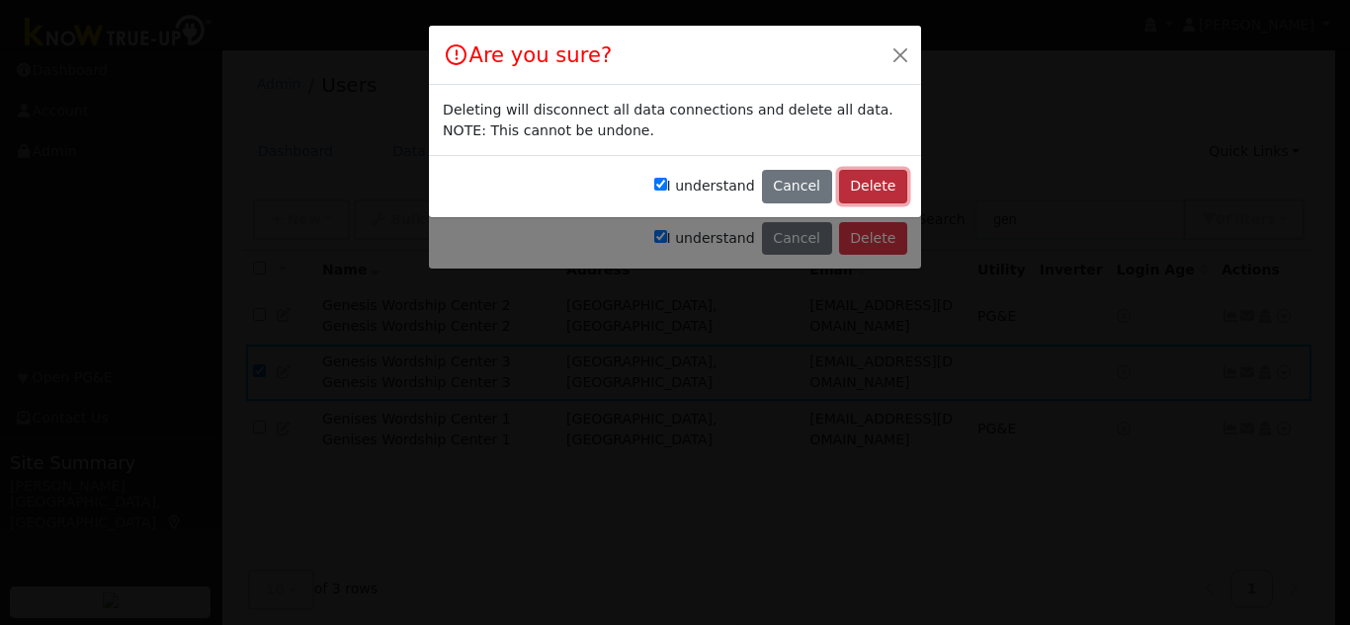
click at [873, 180] on button "Delete" at bounding box center [873, 187] width 68 height 34
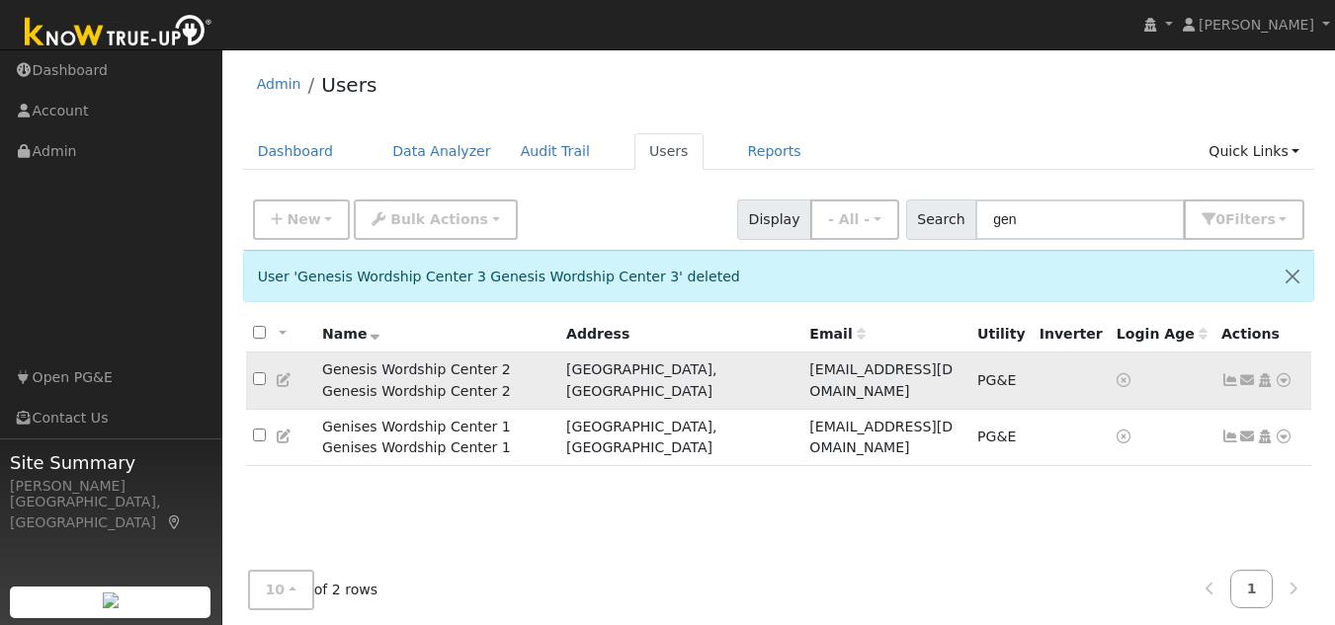
click at [1281, 374] on icon at bounding box center [1284, 381] width 18 height 14
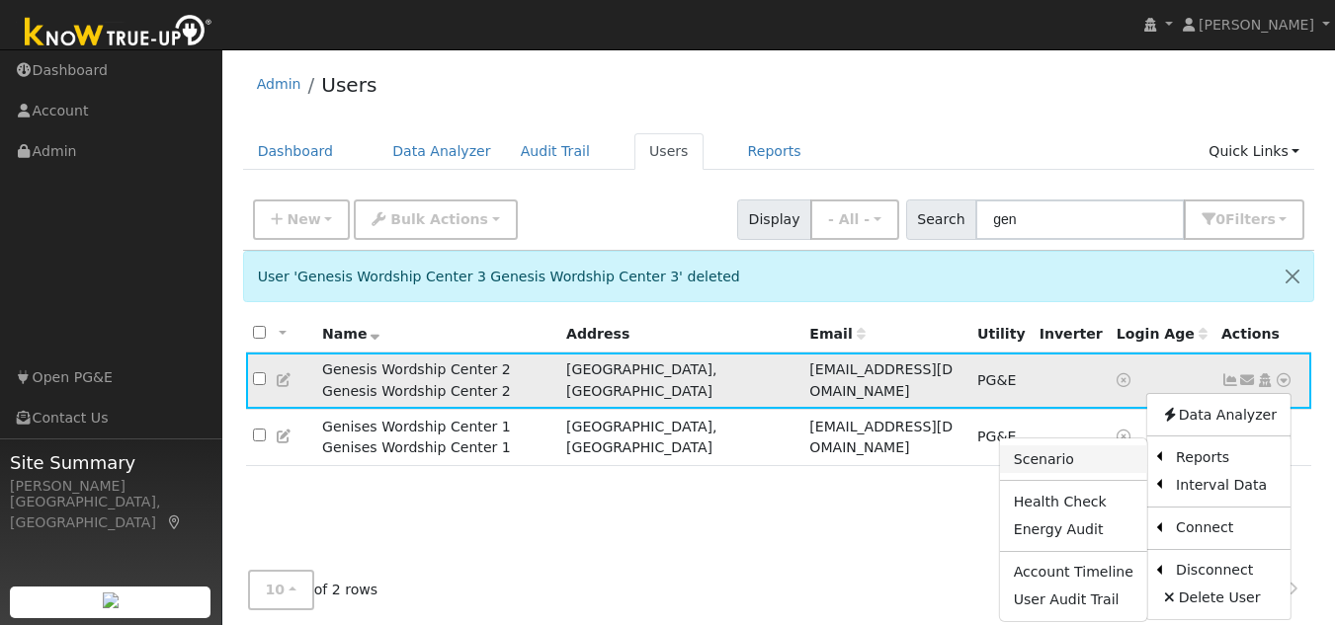
click at [1055, 457] on link "Scenario" at bounding box center [1073, 460] width 147 height 28
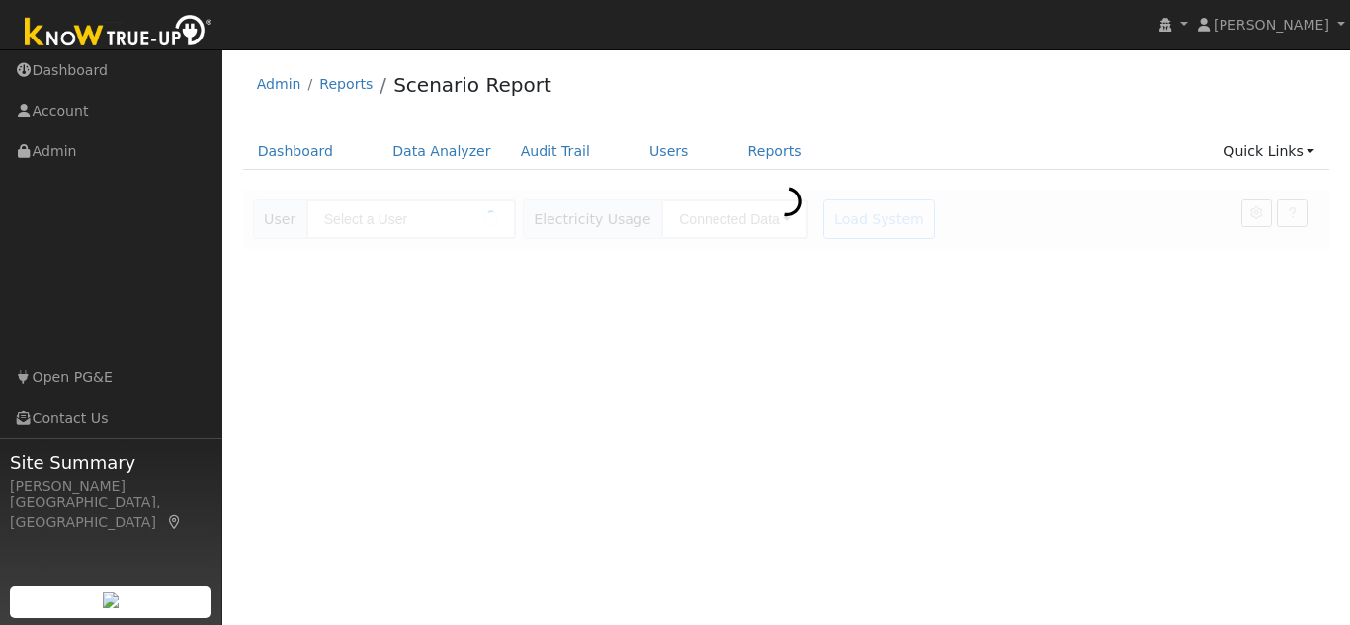
type input "Genesis Wordship Center 2 Genesis Wordship Center 2"
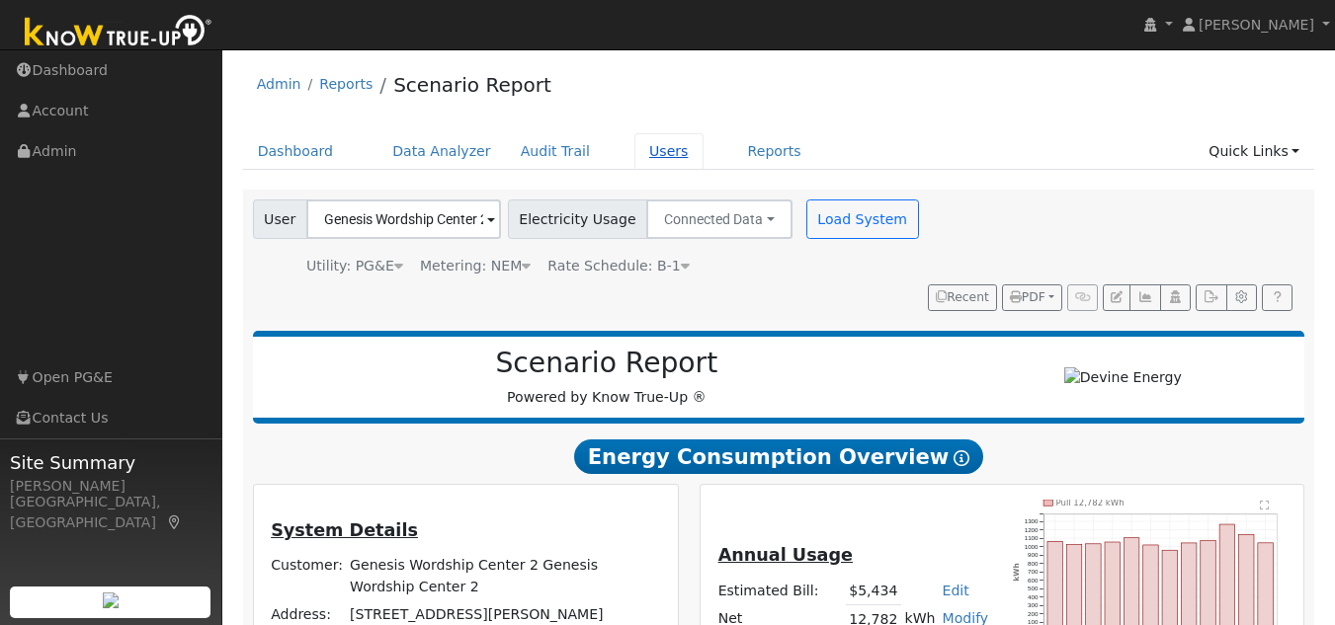
click at [646, 155] on link "Users" at bounding box center [668, 151] width 69 height 37
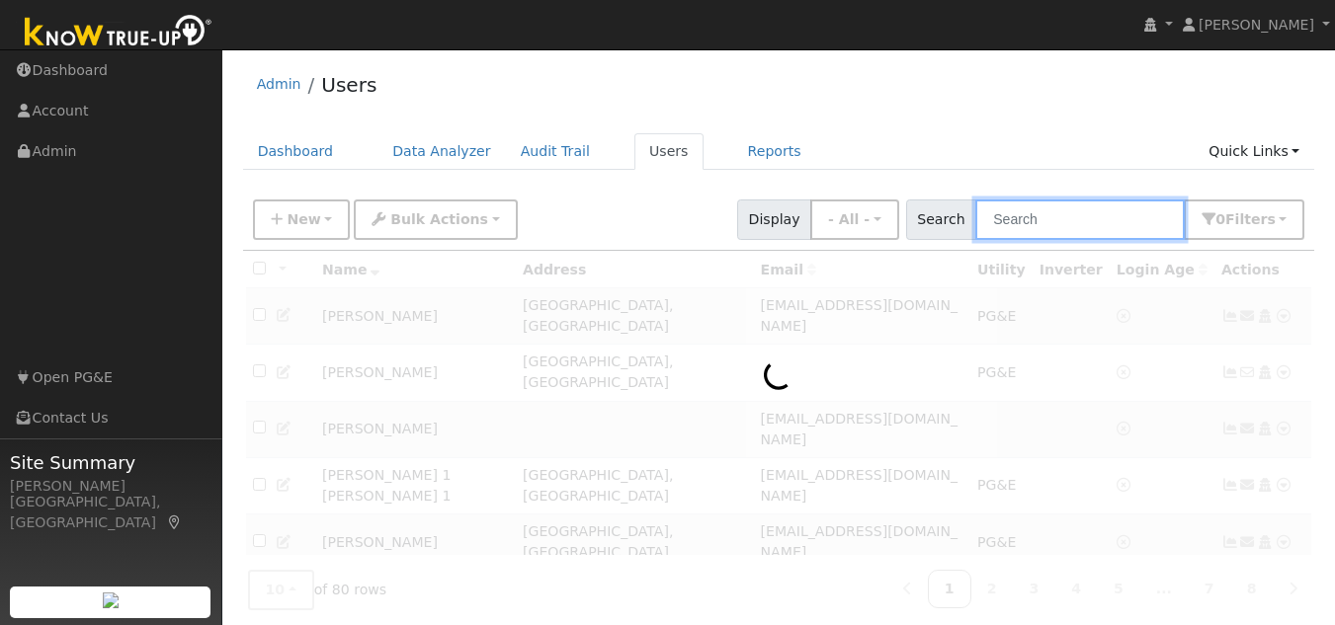
click at [1071, 231] on input "text" at bounding box center [1079, 220] width 209 height 41
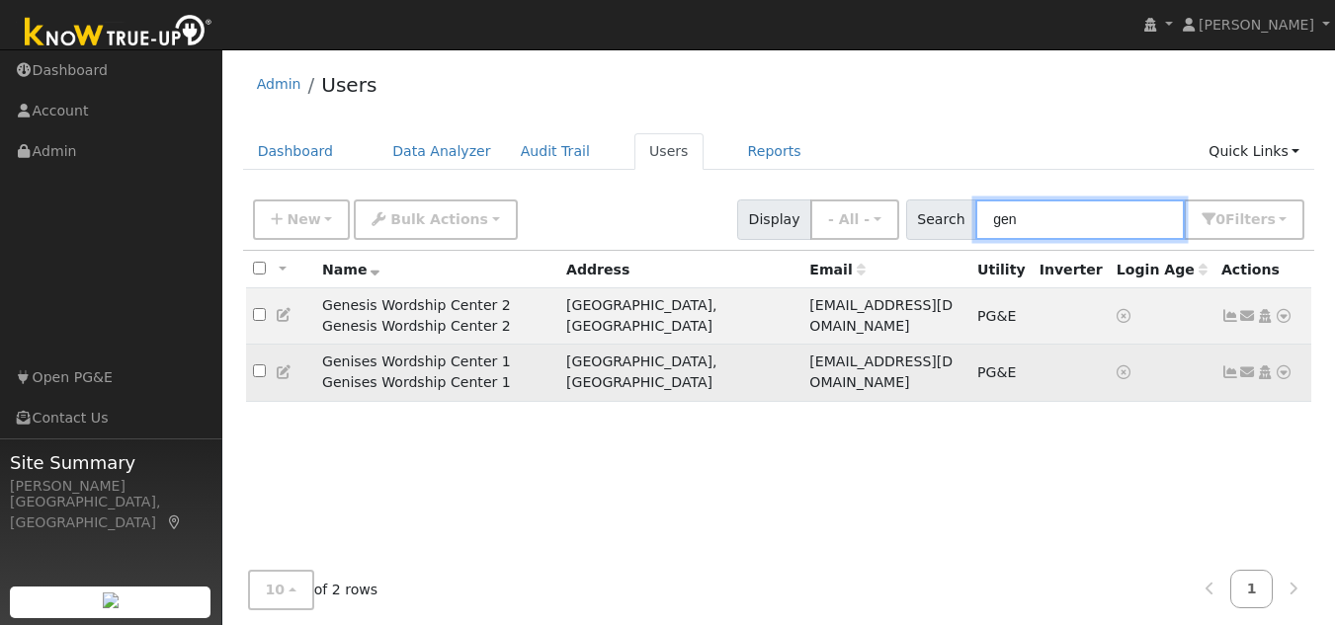
type input "gen"
click at [1288, 363] on link at bounding box center [1284, 373] width 18 height 21
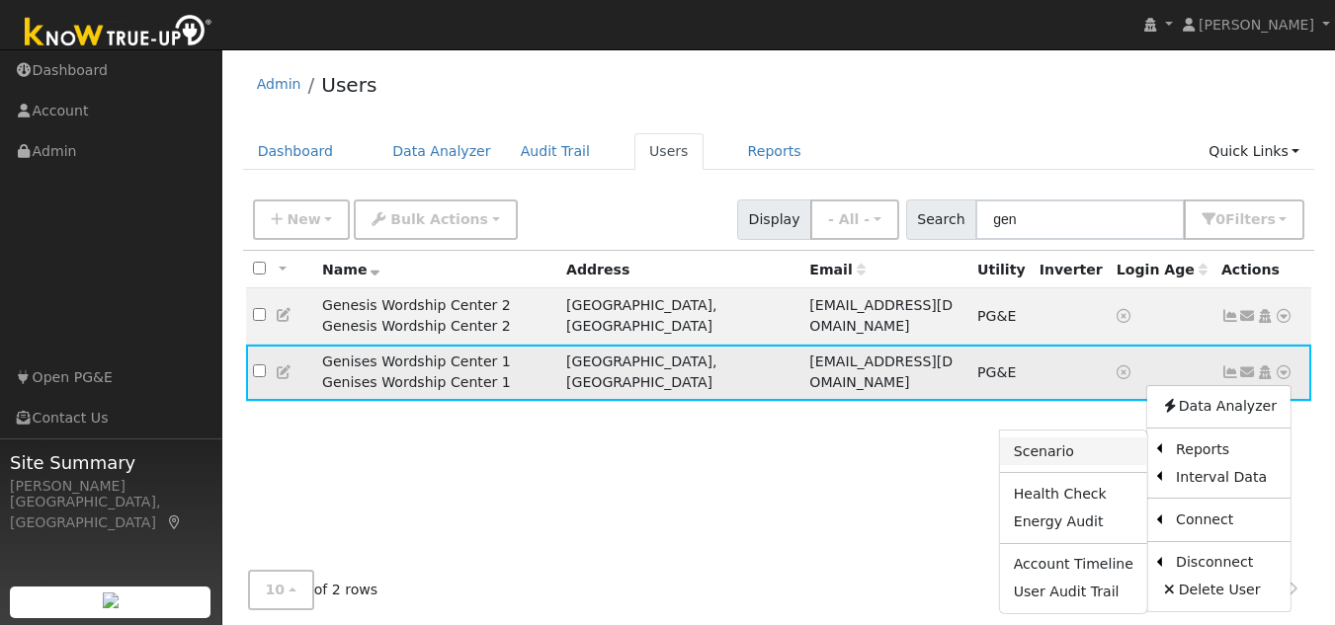
click at [1063, 438] on link "Scenario" at bounding box center [1073, 452] width 147 height 28
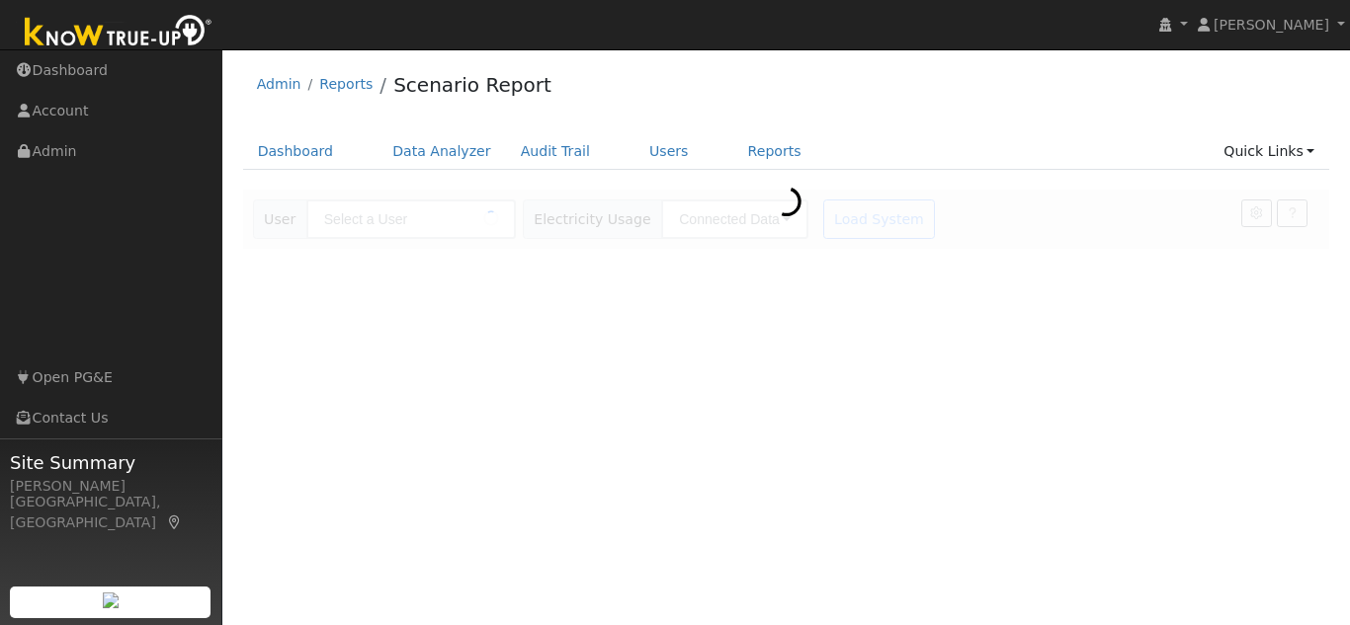
type input "Genises Wordship Center 1 Genises Wordship Center 1"
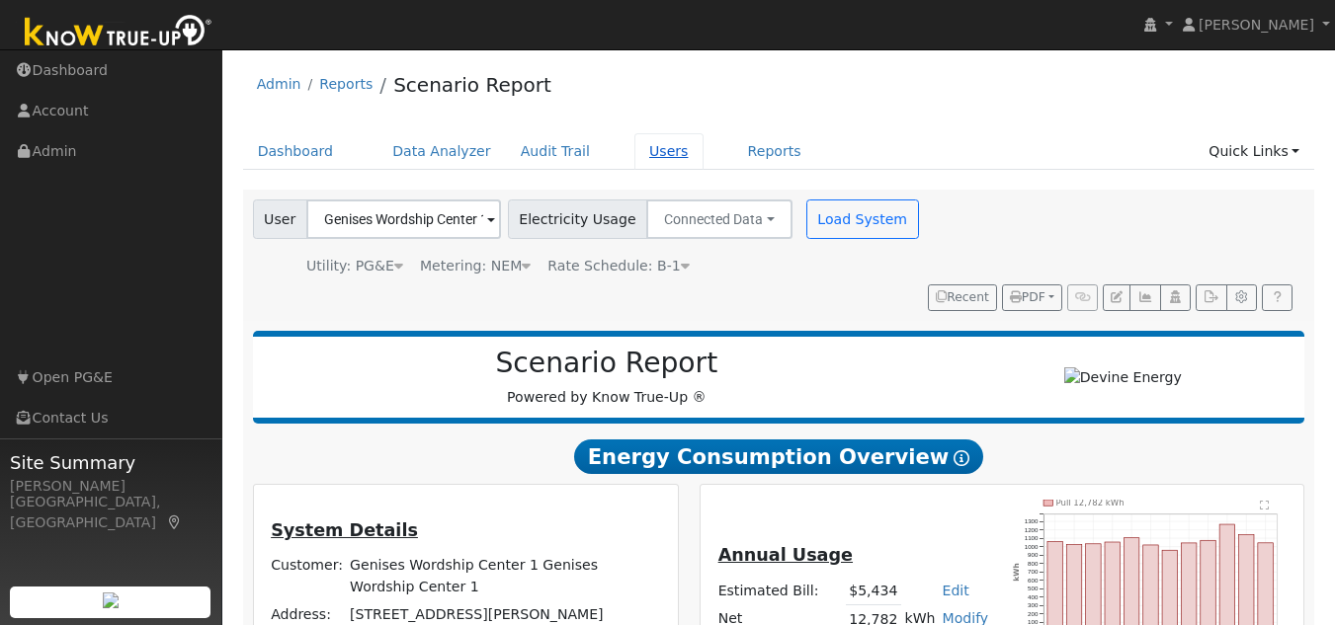
click at [634, 149] on link "Users" at bounding box center [668, 151] width 69 height 37
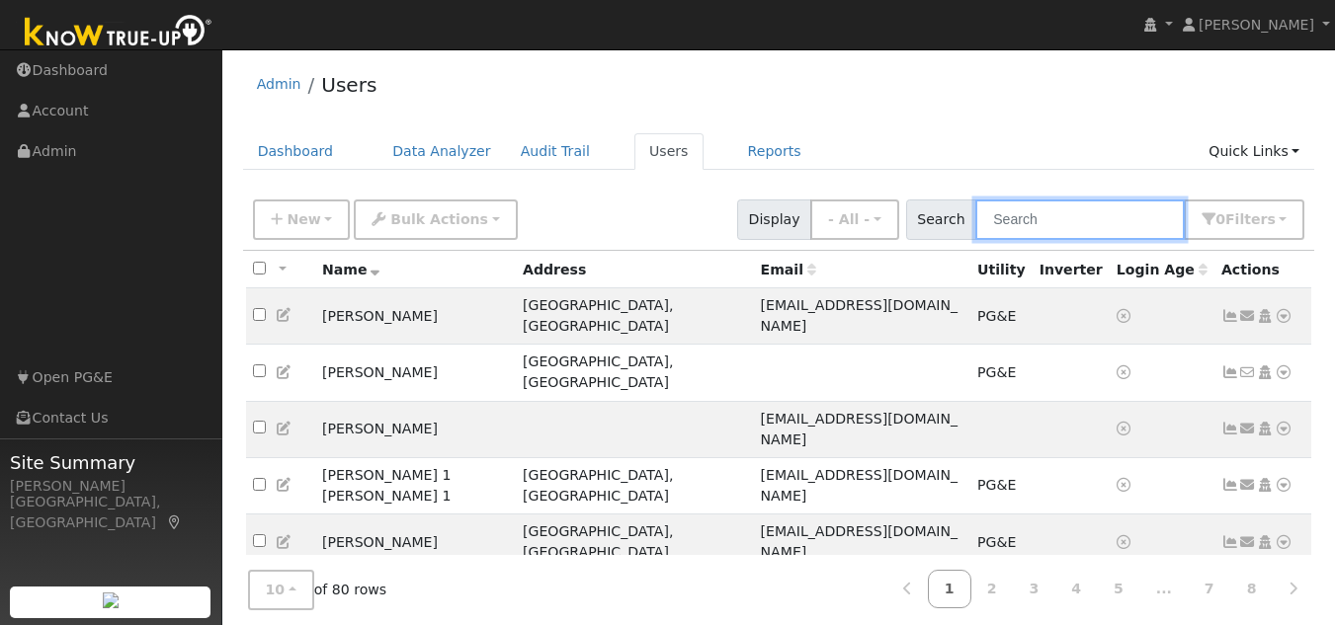
click at [1042, 222] on input "text" at bounding box center [1079, 220] width 209 height 41
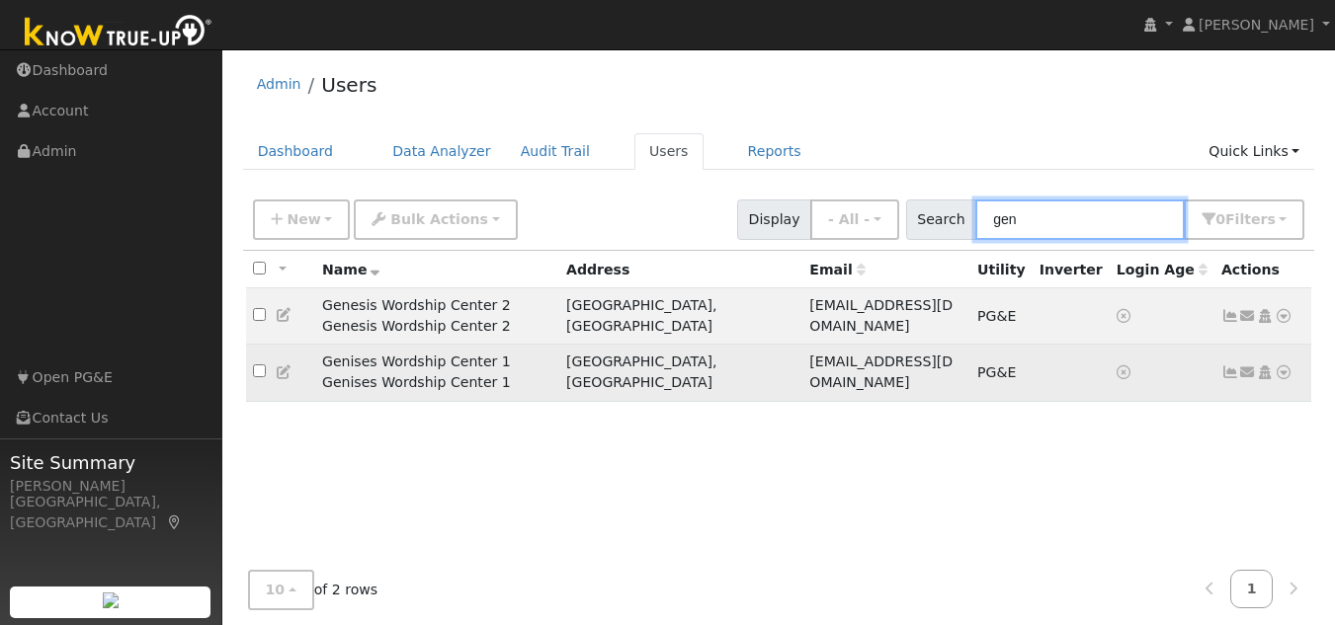
type input "gen"
click at [1284, 366] on icon at bounding box center [1284, 373] width 18 height 14
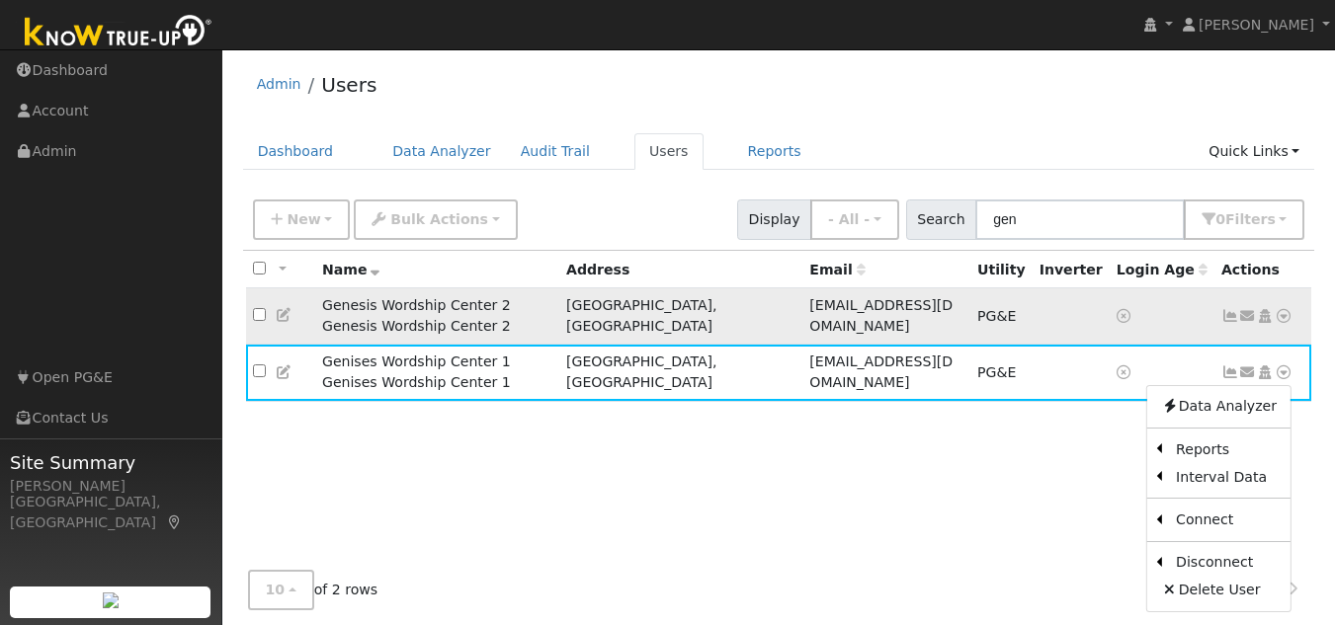
click at [1284, 315] on icon at bounding box center [1284, 316] width 18 height 14
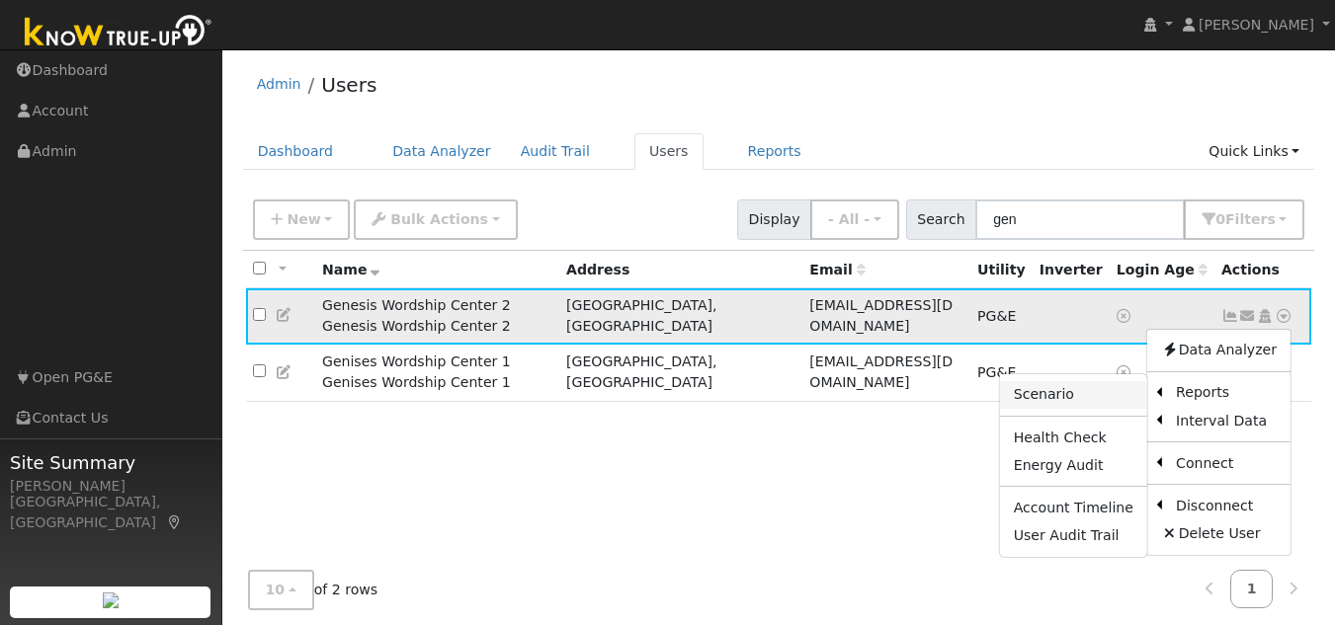
click at [1062, 388] on link "Scenario" at bounding box center [1073, 395] width 147 height 28
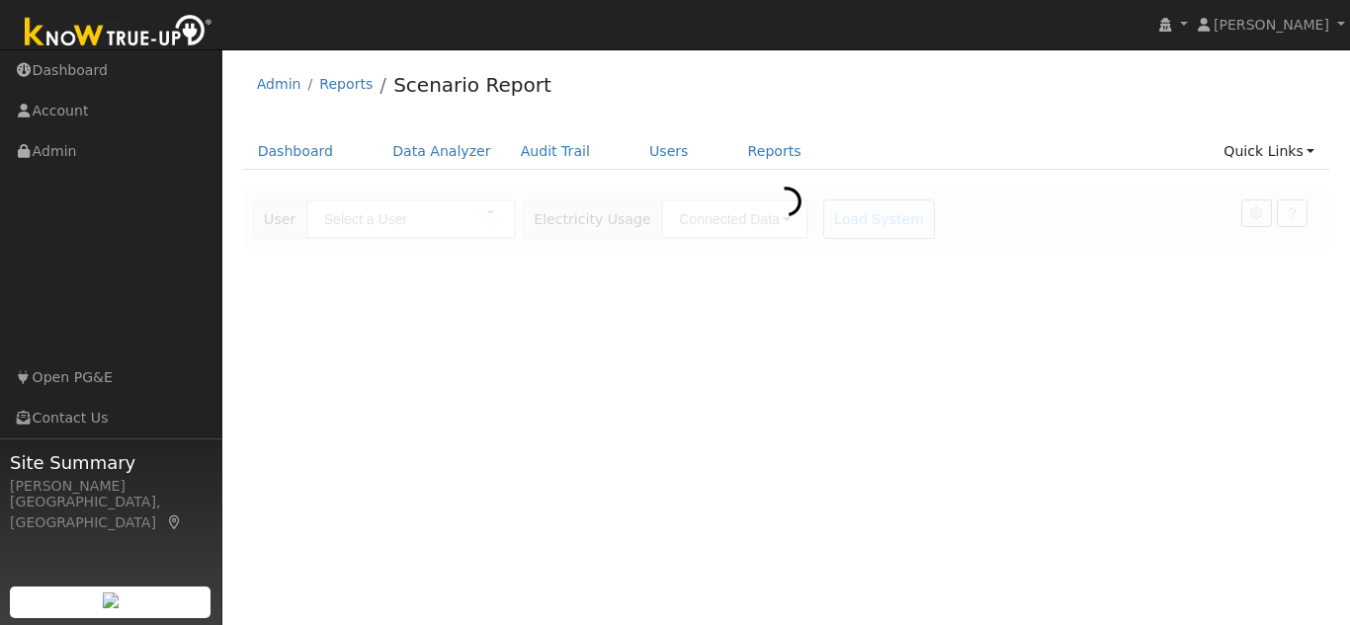
type input "Genesis Wordship Center 2 Genesis Wordship Center 2"
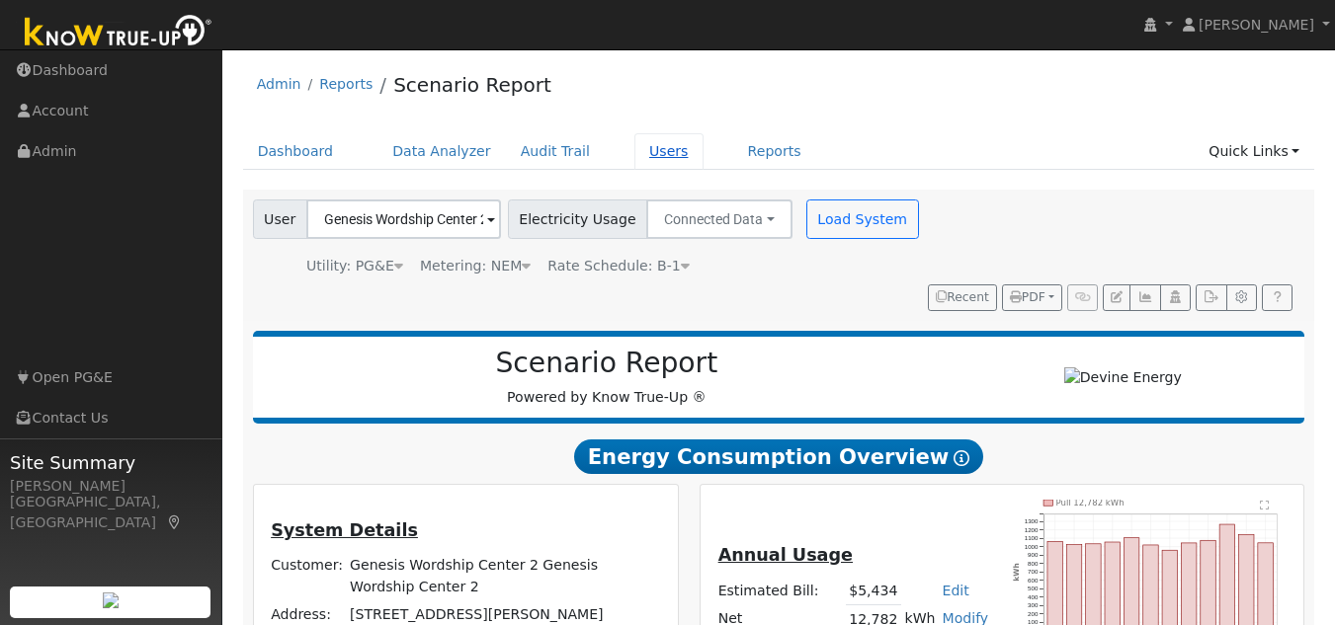
click at [647, 151] on link "Users" at bounding box center [668, 151] width 69 height 37
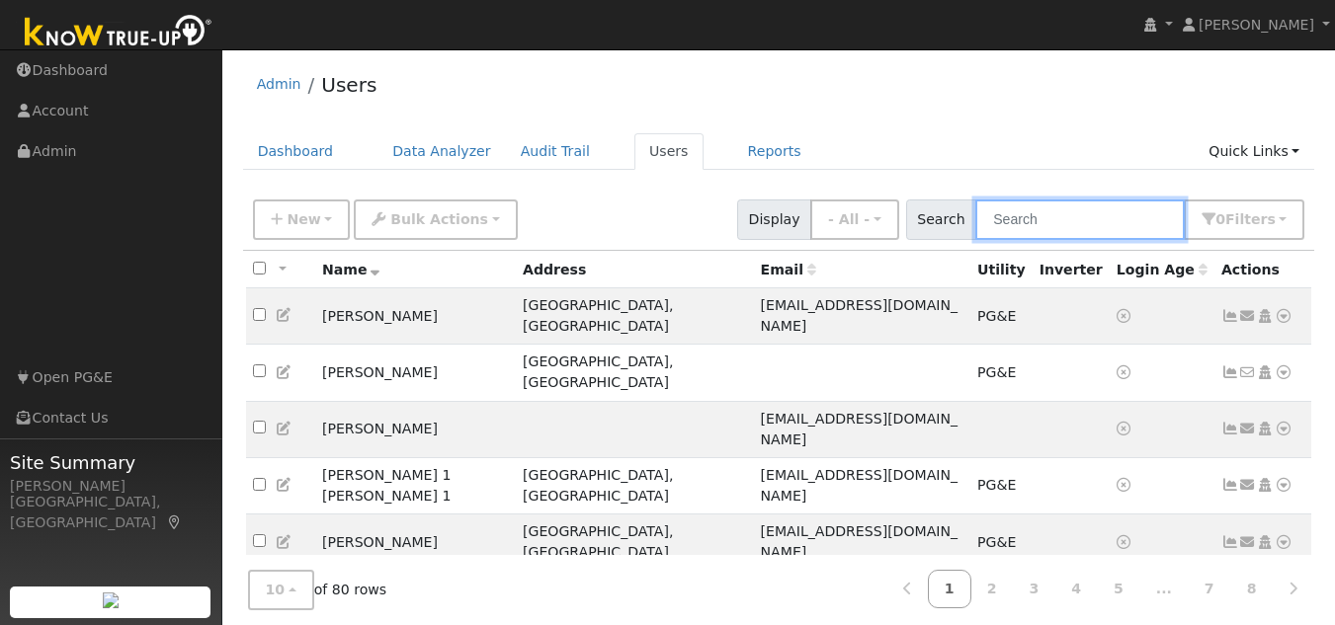
click at [1023, 215] on input "text" at bounding box center [1079, 220] width 209 height 41
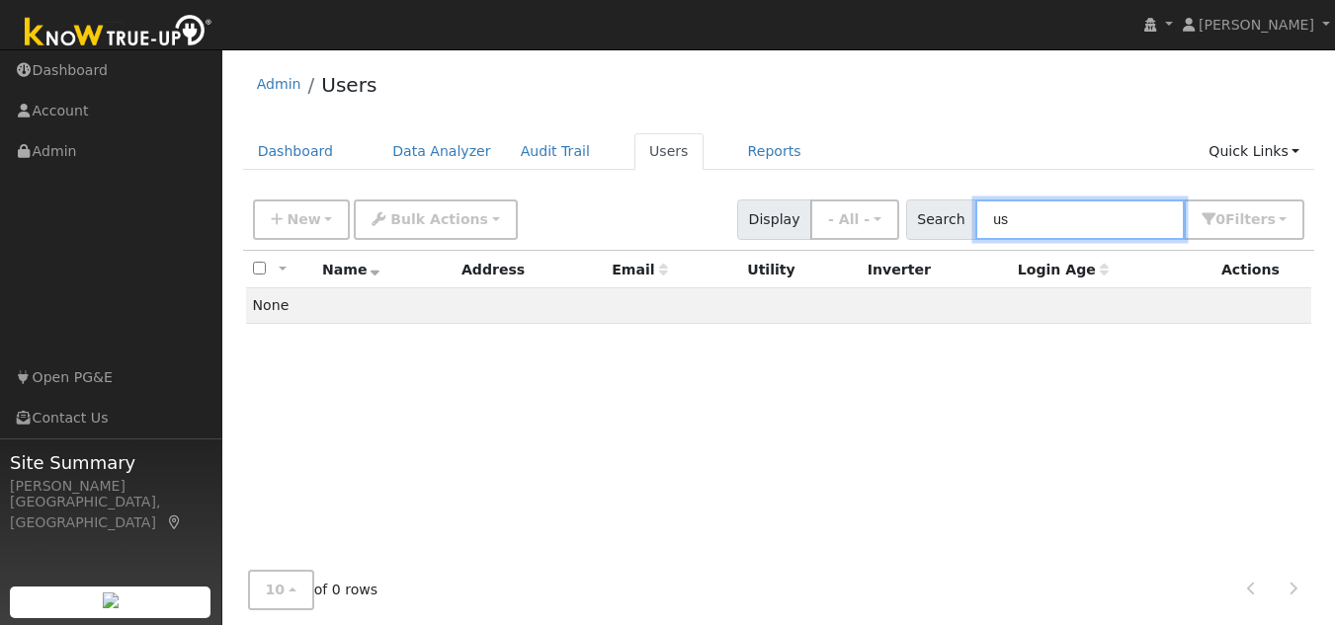
type input "u"
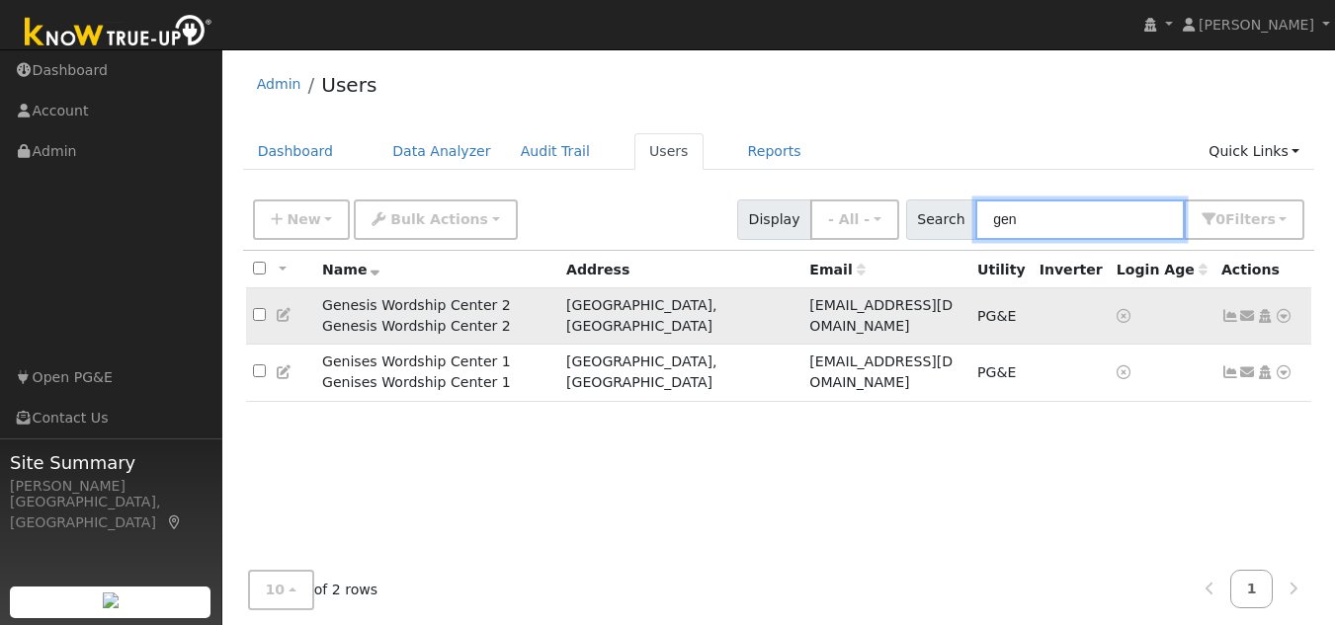
type input "gen"
click at [1283, 310] on icon at bounding box center [1284, 316] width 18 height 14
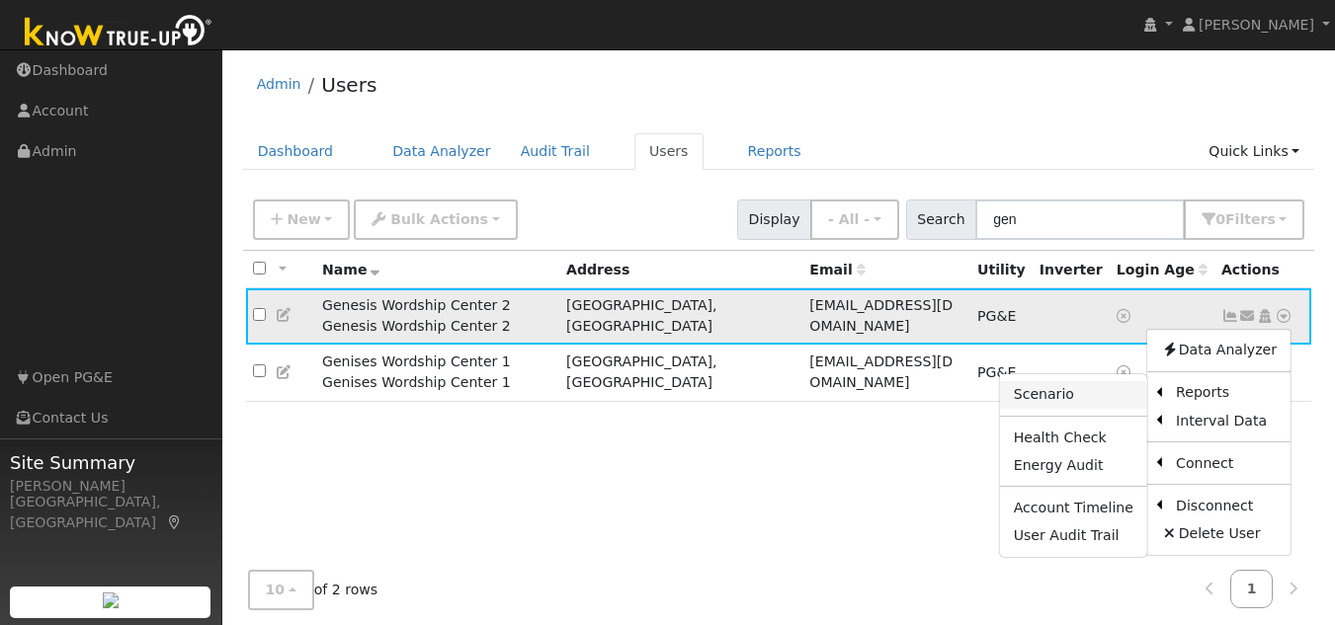
click at [1059, 384] on link "Scenario" at bounding box center [1073, 395] width 147 height 28
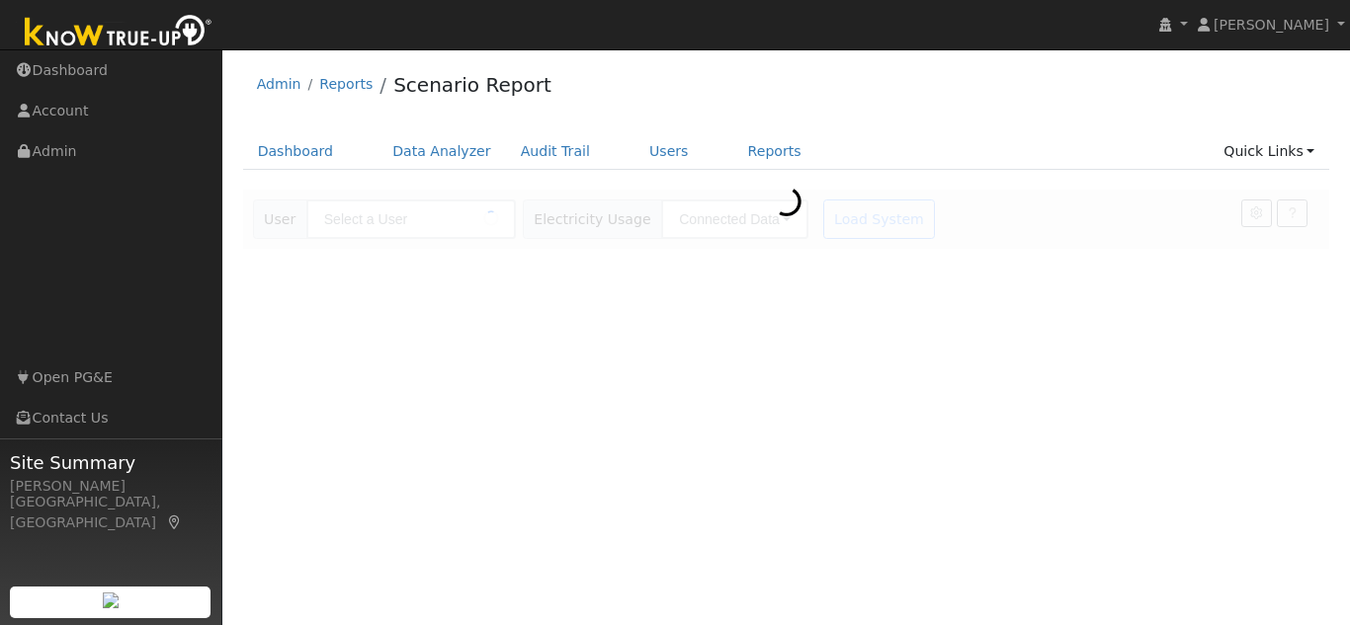
type input "Genesis Wordship Center 2 Genesis Wordship Center 2"
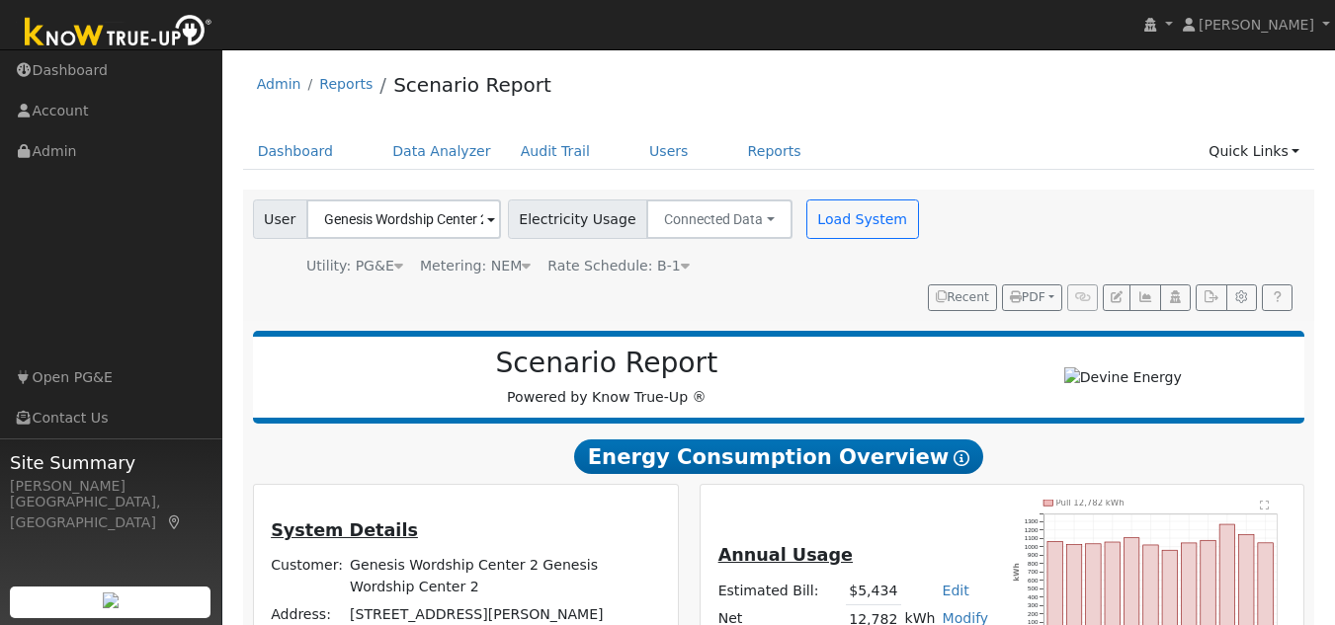
click at [687, 5] on nav "[PERSON_NAME] [PERSON_NAME] Profile My Company Help Center Terms Of Service See…" at bounding box center [667, 25] width 1335 height 50
